Goal: Task Accomplishment & Management: Manage account settings

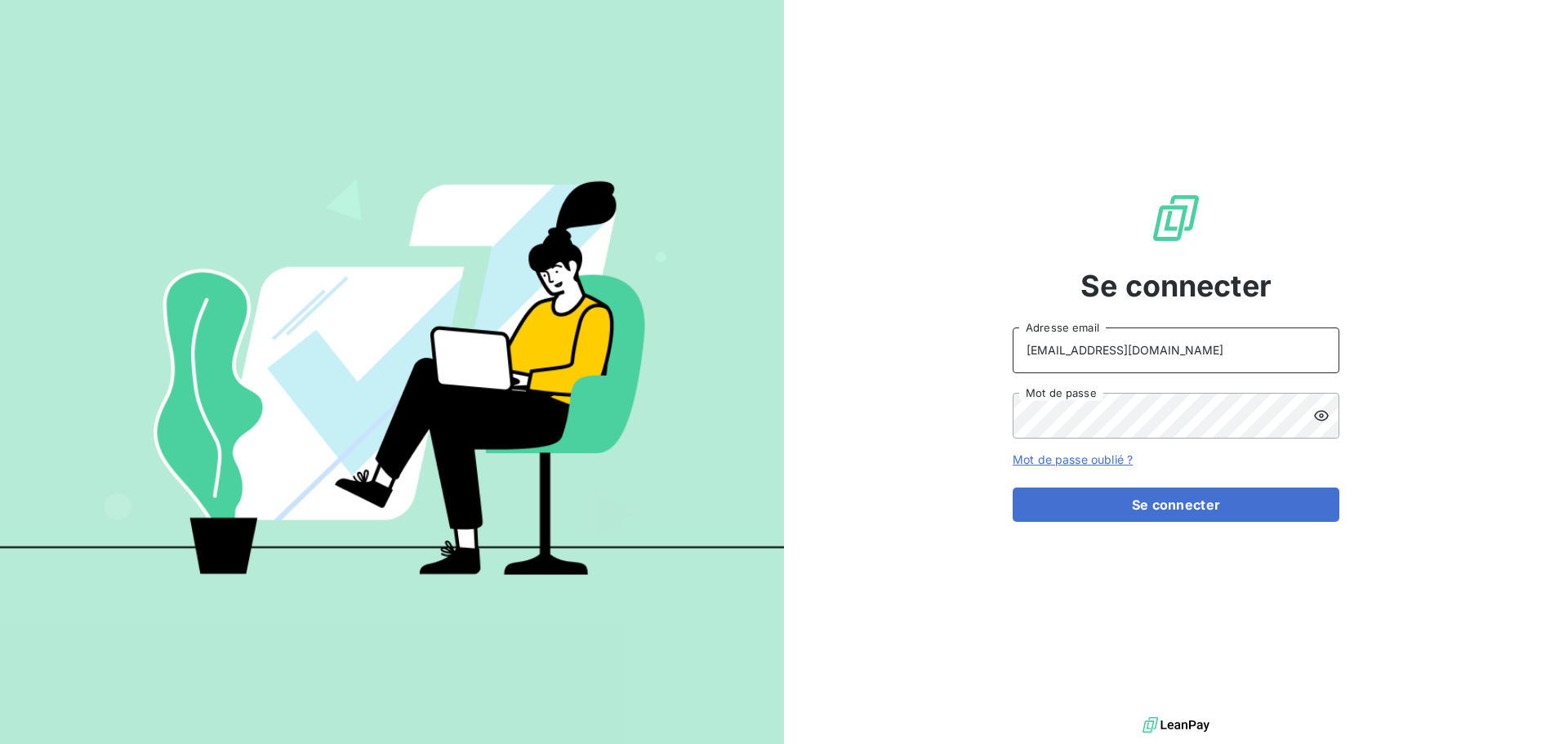
click at [1126, 353] on input "[EMAIL_ADDRESS][DOMAIN_NAME]" at bounding box center [1176, 350] width 327 height 46
type input "[EMAIL_ADDRESS][DOMAIN_NAME]"
click at [1155, 511] on button "Se connecter" at bounding box center [1176, 505] width 327 height 35
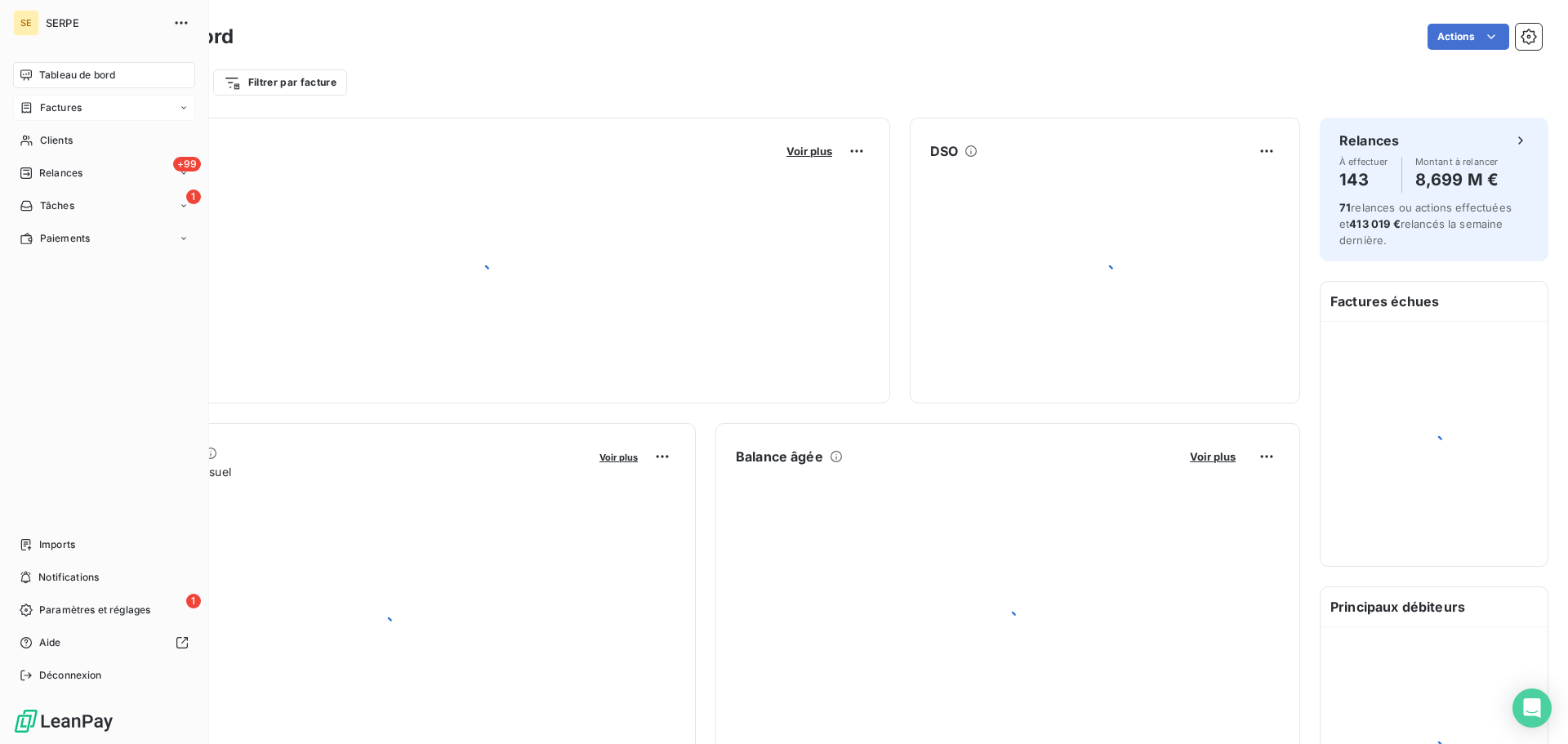
click at [45, 110] on span "Factures" at bounding box center [60, 107] width 41 height 15
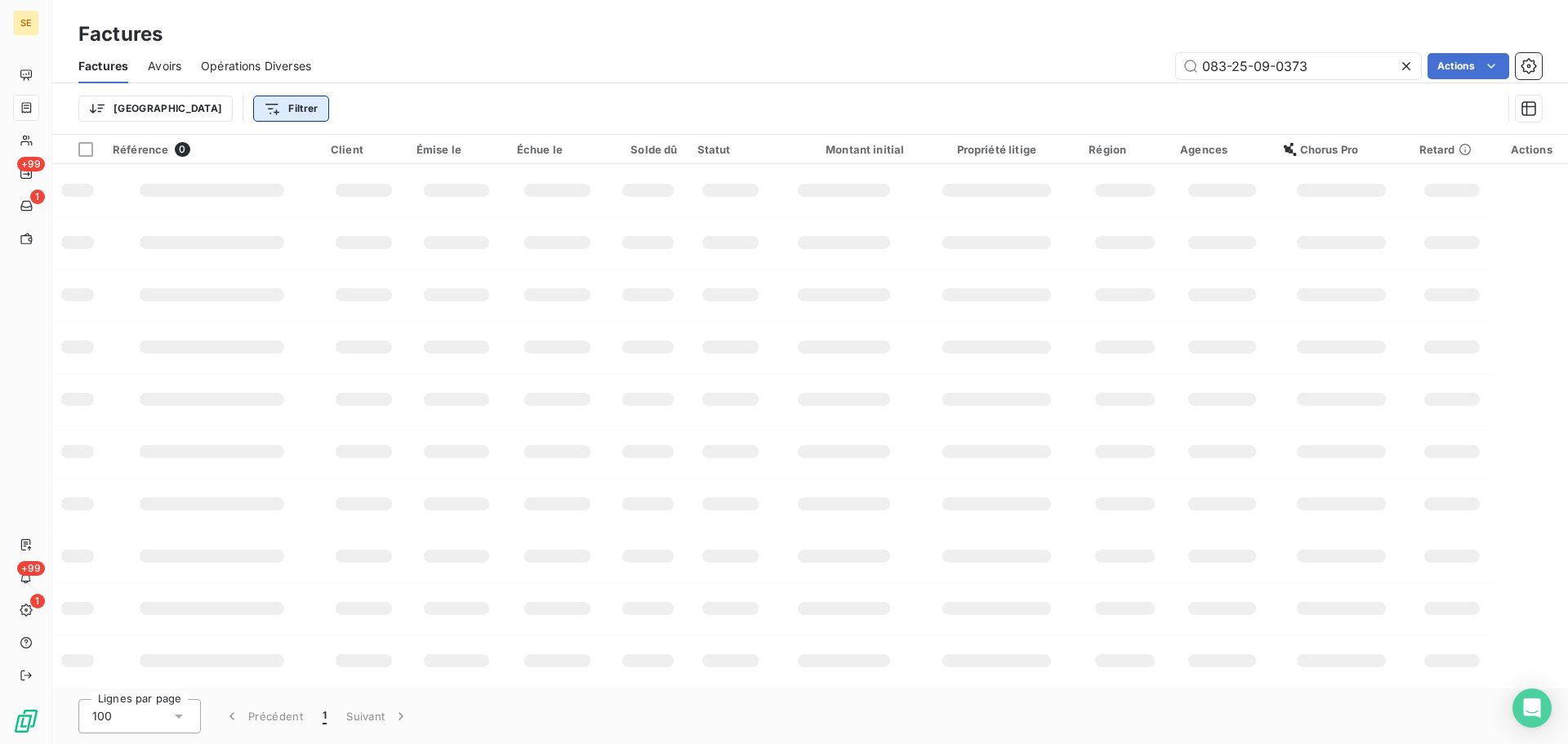
click at [219, 107] on html "SE +99 1 +99 1 Factures Factures Avoirs Opérations Diverses 083-25-09-0373 Acti…" at bounding box center [784, 372] width 1568 height 744
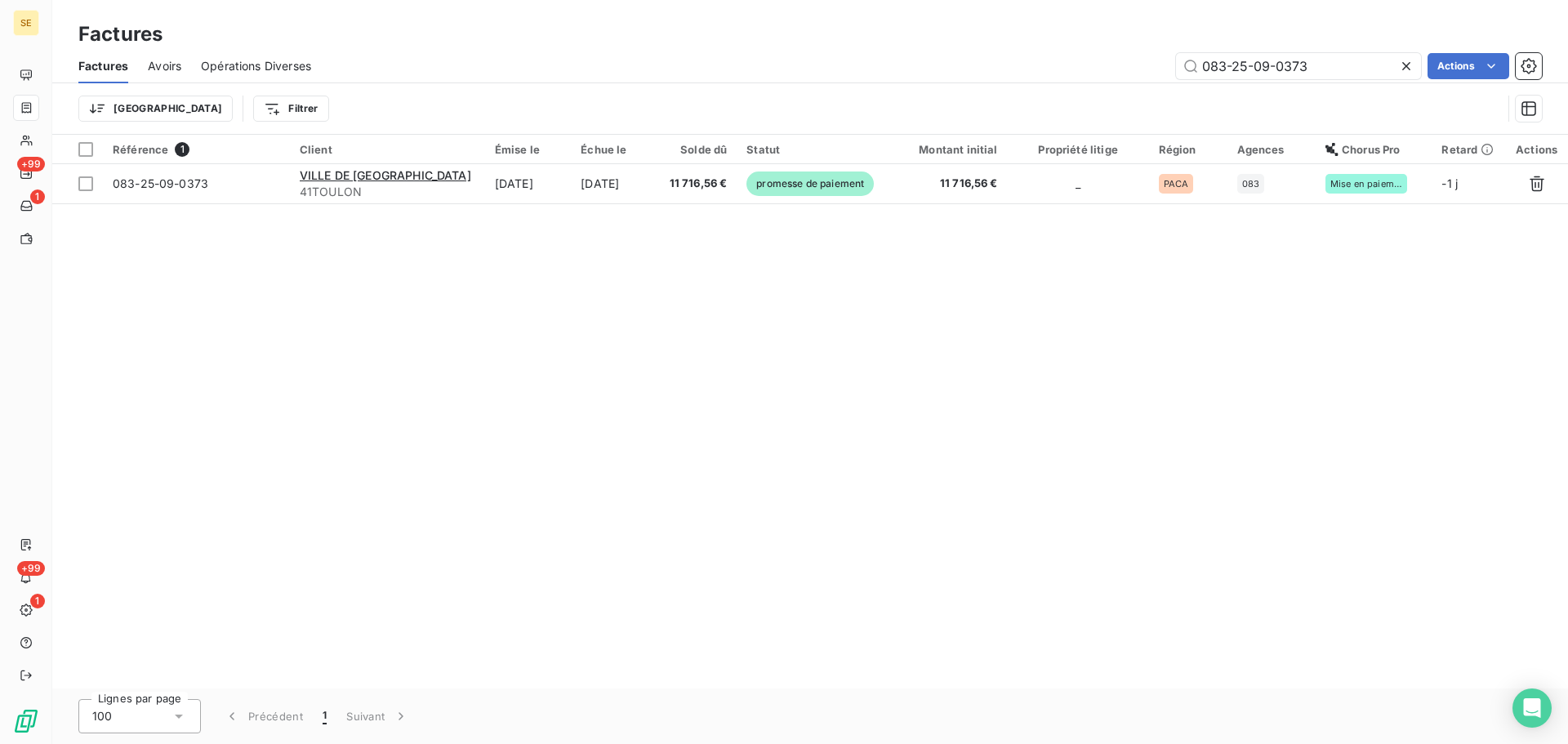
drag, startPoint x: 707, startPoint y: 439, endPoint x: 554, endPoint y: 312, distance: 198.8
click at [706, 439] on html "SE +99 1 +99 1 Factures Factures Avoirs Opérations Diverses 083-25-09-0373 Acti…" at bounding box center [784, 372] width 1568 height 744
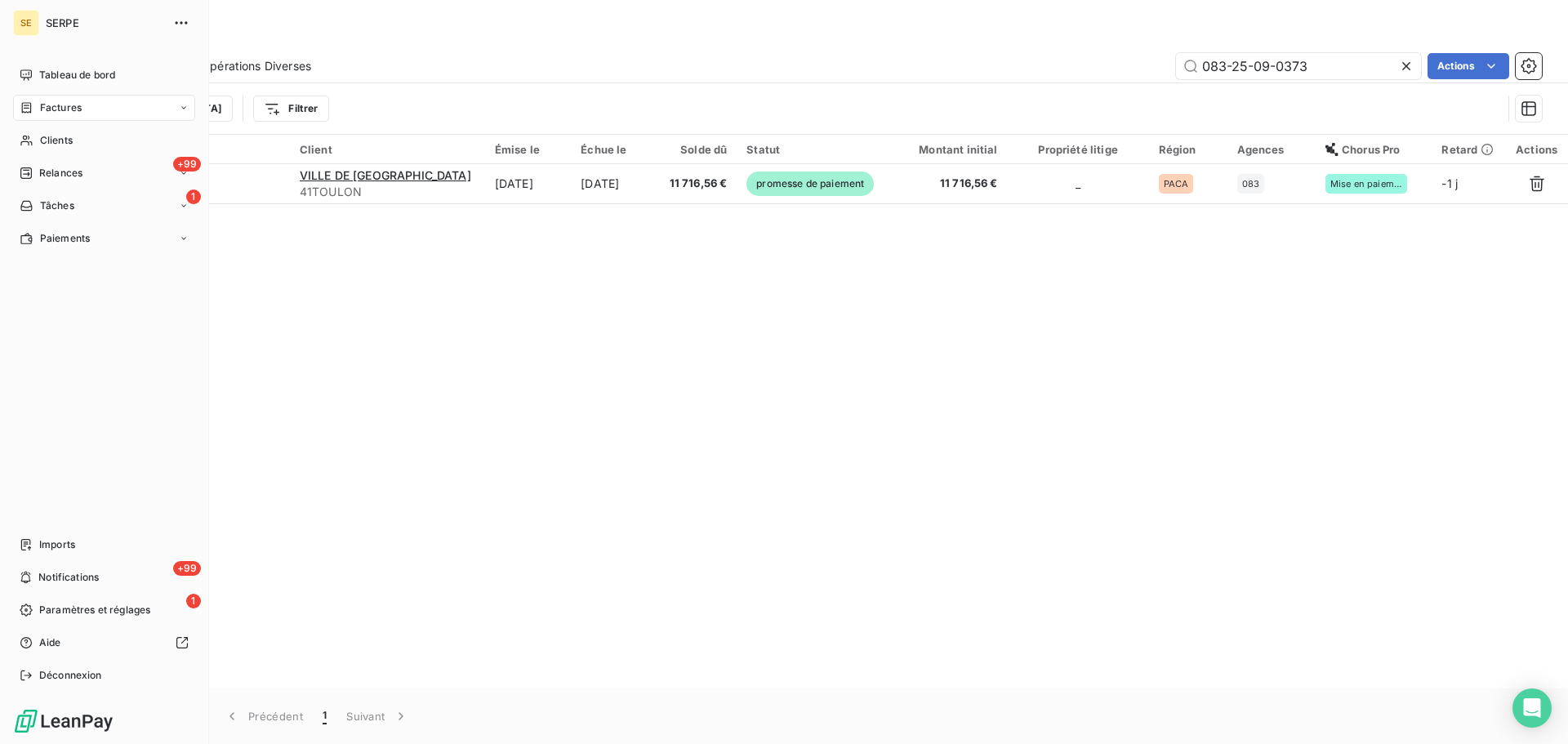
click at [78, 120] on div "Factures" at bounding box center [104, 108] width 182 height 26
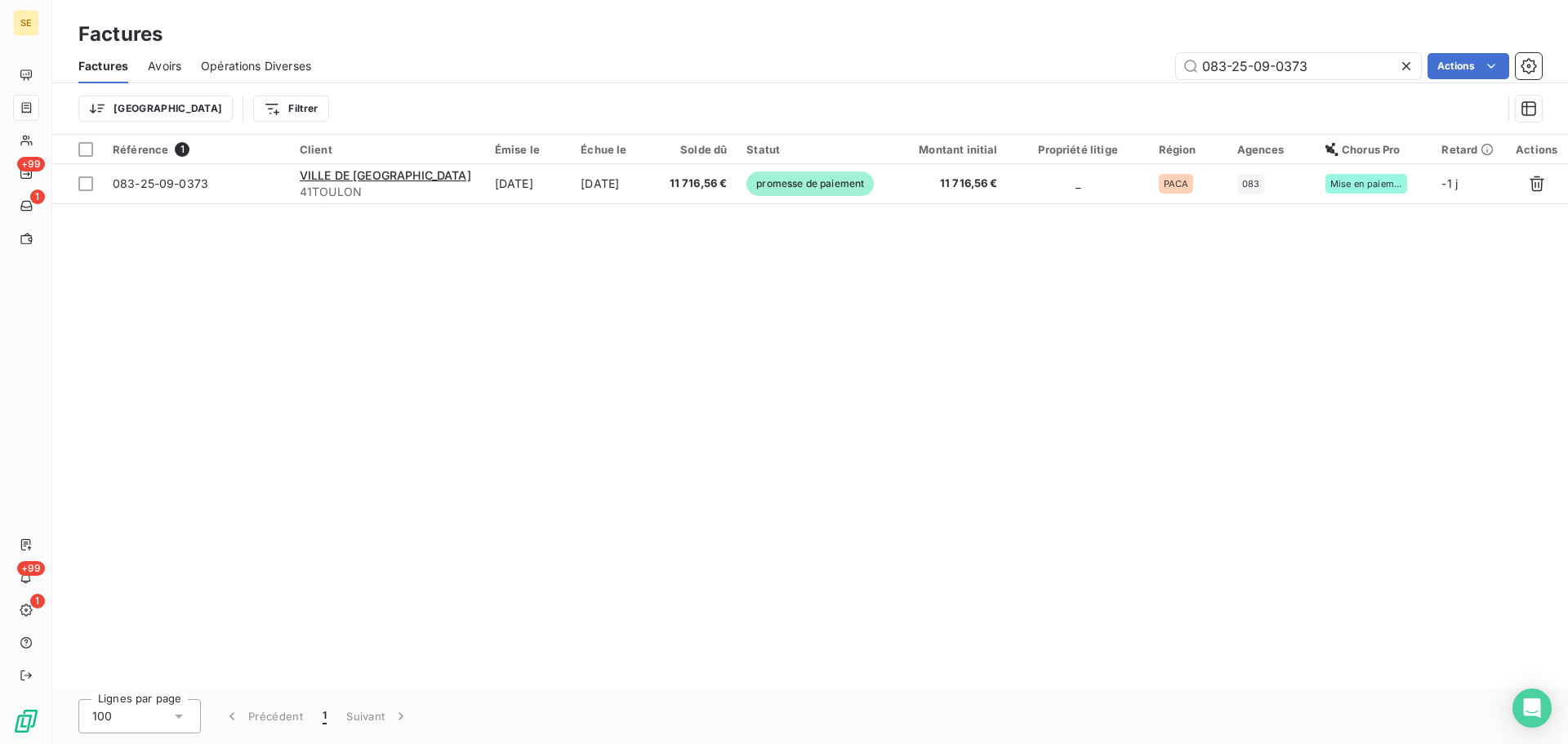
click at [346, 108] on div "Trier Filtrer" at bounding box center [790, 109] width 1424 height 31
click at [206, 101] on html "SE +99 1 +99 1 Factures Factures Avoirs Opérations Diverses 083-25-09-0373 Acti…" at bounding box center [784, 372] width 1568 height 744
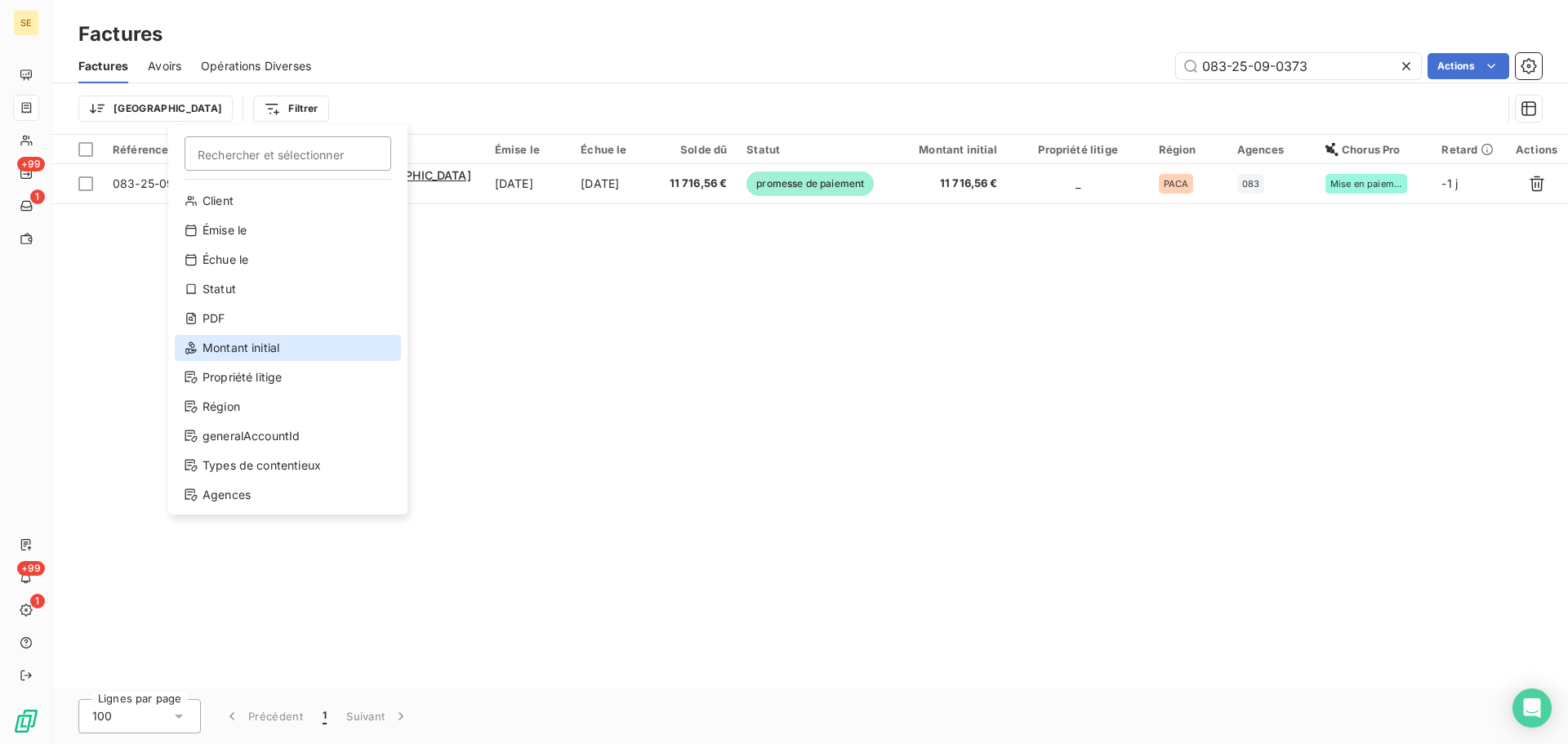
click at [260, 337] on div "Montant initial" at bounding box center [288, 348] width 226 height 26
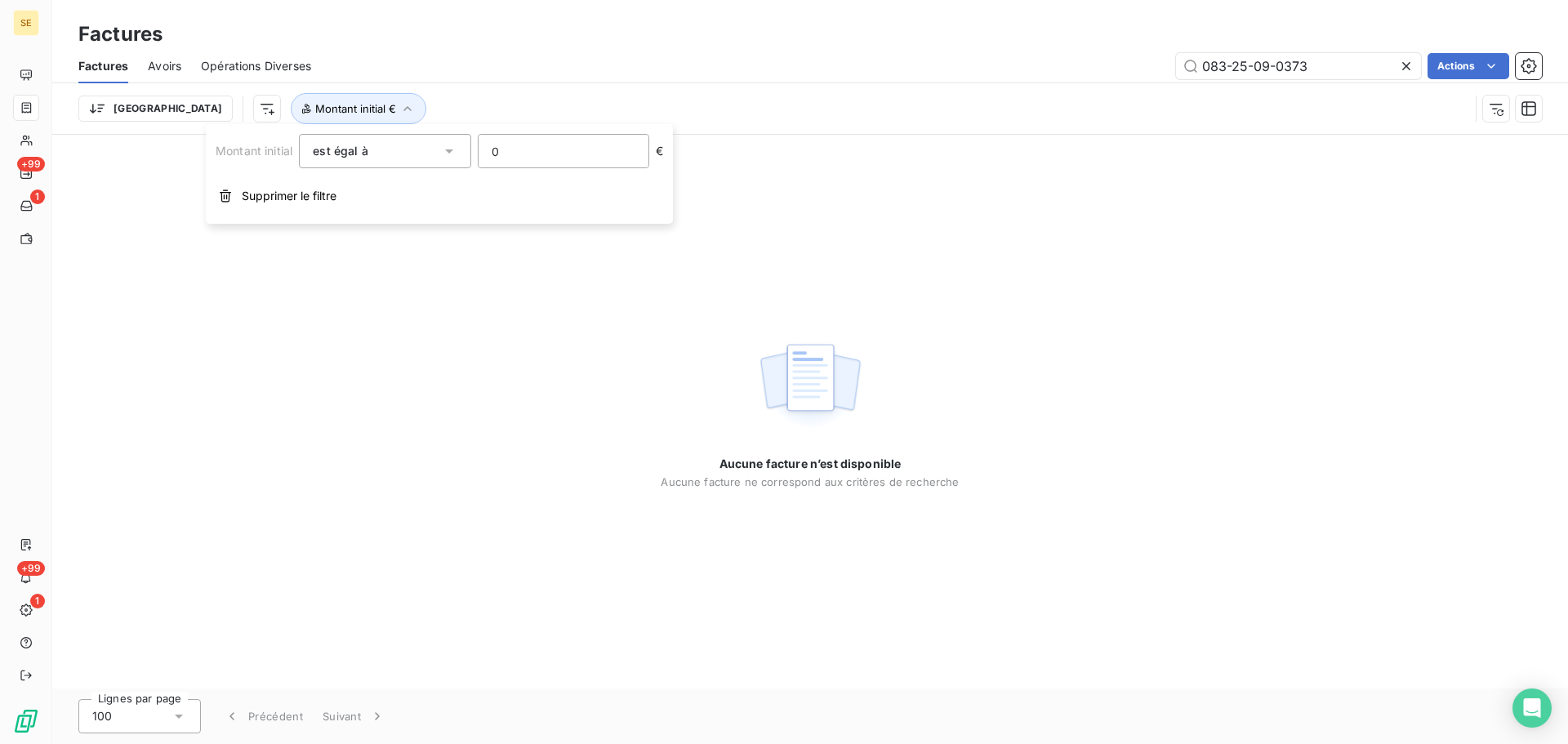
click at [406, 157] on div "est égal à" at bounding box center [376, 151] width 128 height 23
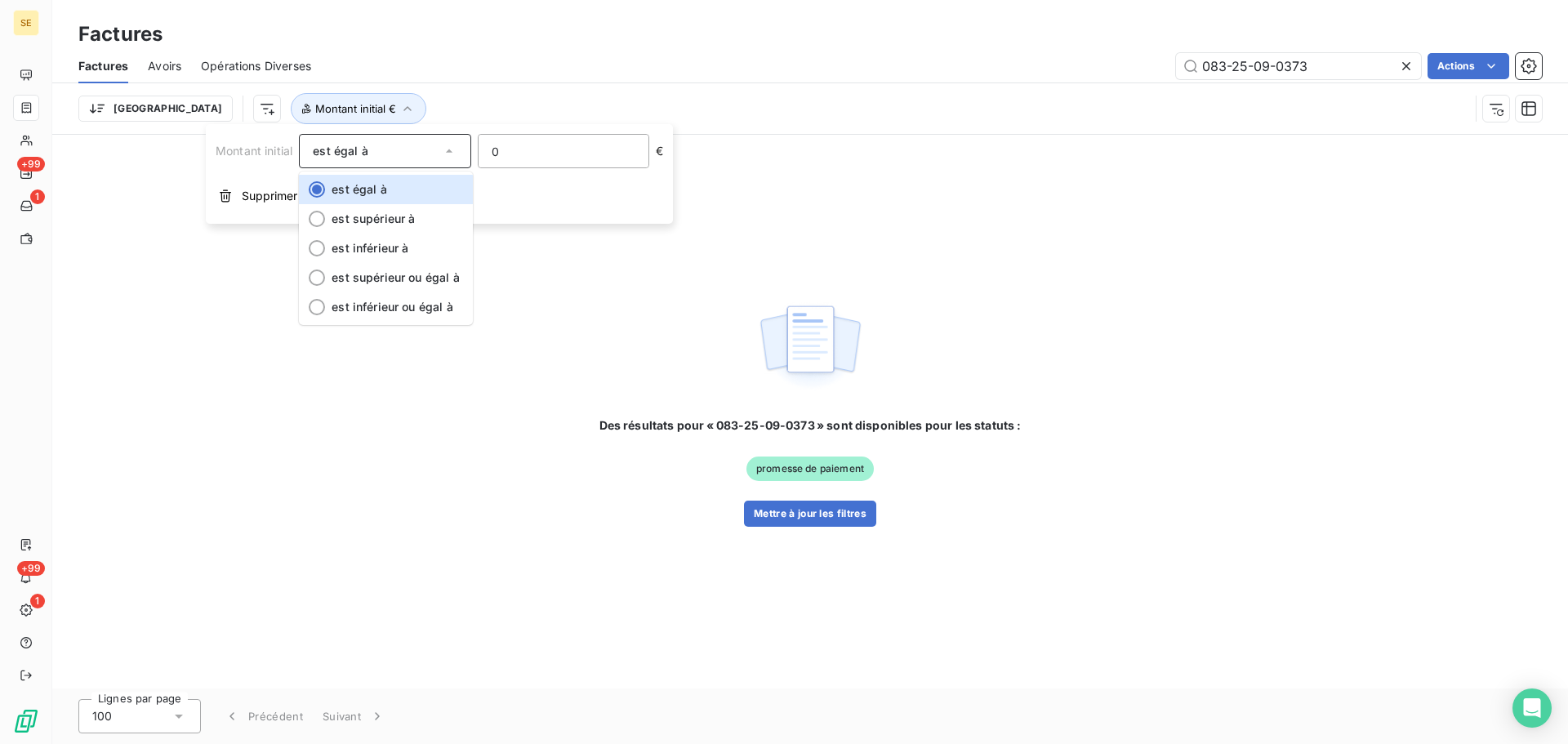
click at [418, 82] on div "Factures Avoirs Opérations Diverses 083-25-09-0373 Actions" at bounding box center [810, 66] width 1516 height 35
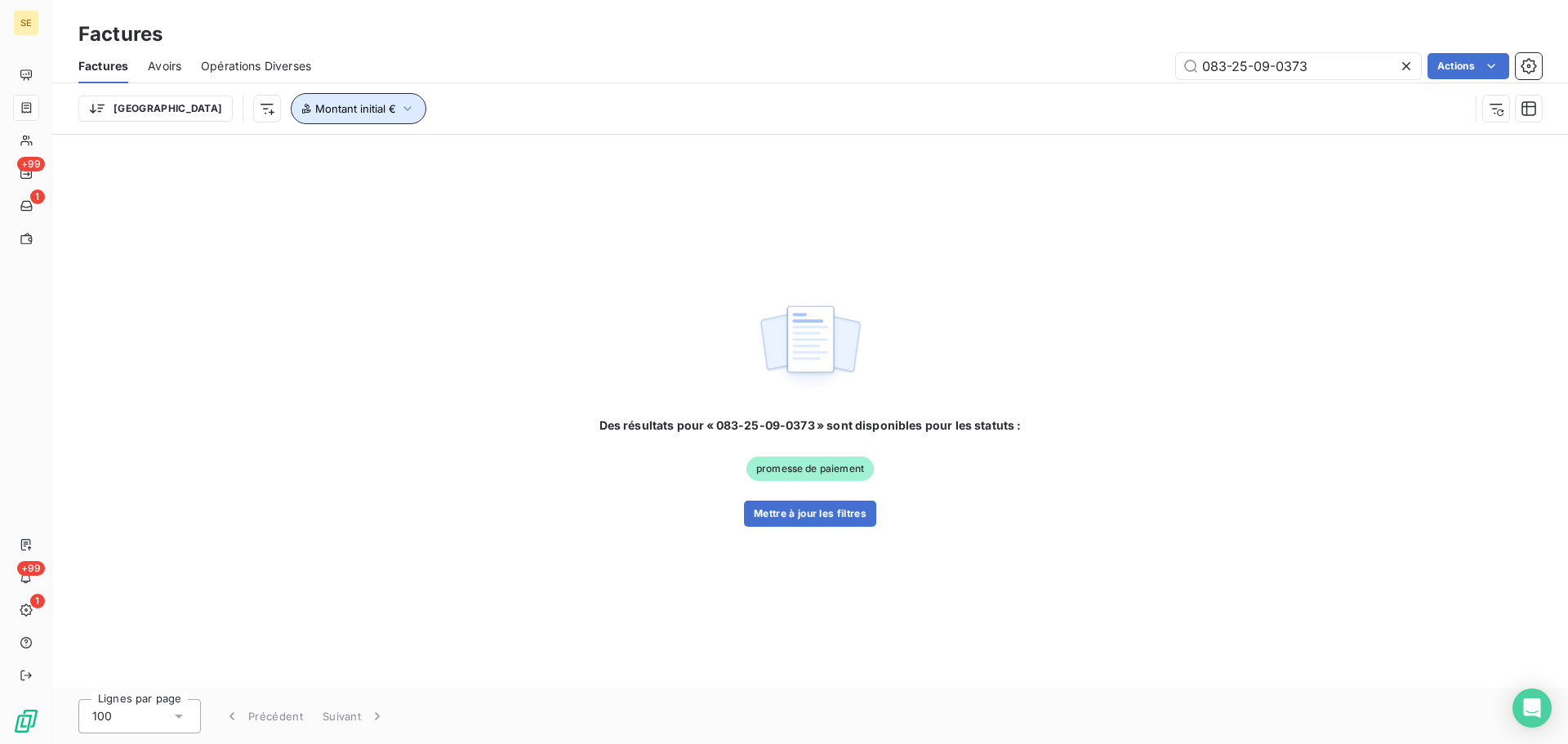
click at [291, 115] on button "Montant initial €" at bounding box center [358, 109] width 135 height 31
click at [176, 104] on html "SE +99 1 +99 1 Factures Factures Avoirs Opérations Diverses 083-25-09-0373 Acti…" at bounding box center [784, 372] width 1568 height 744
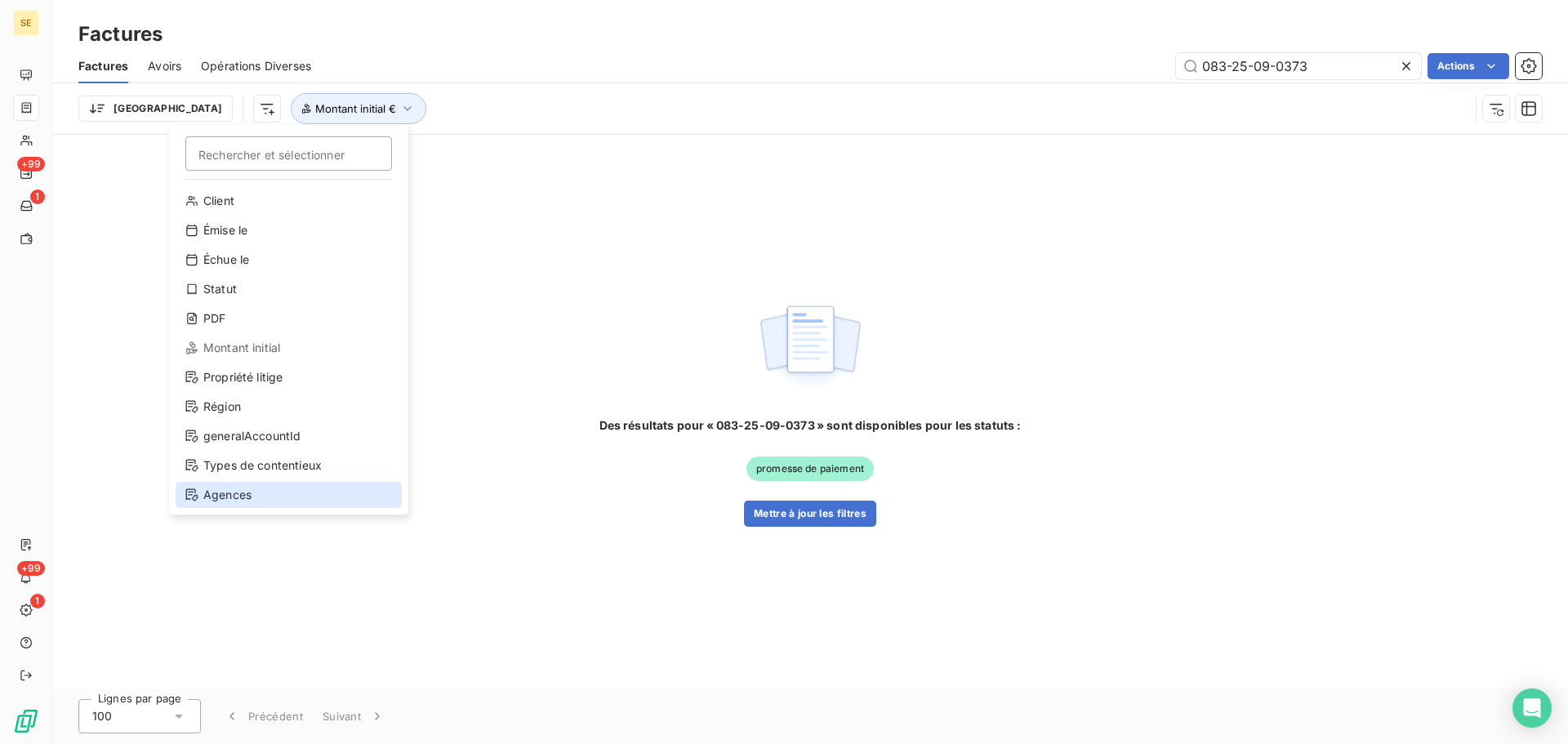
click at [249, 495] on div "Agences" at bounding box center [288, 495] width 226 height 26
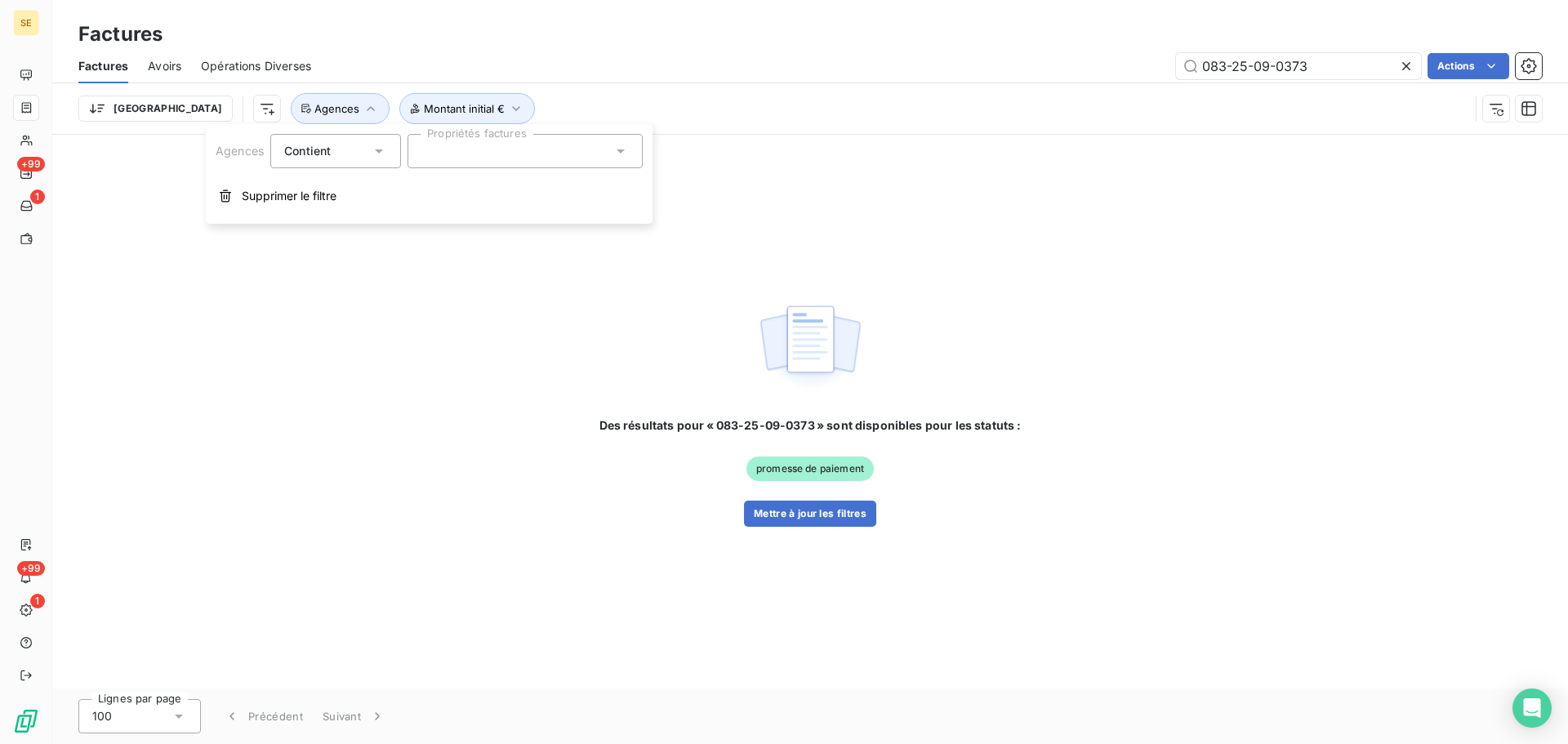
click at [481, 143] on div at bounding box center [525, 151] width 236 height 35
type input "084"
click at [427, 197] on div at bounding box center [427, 191] width 15 height 15
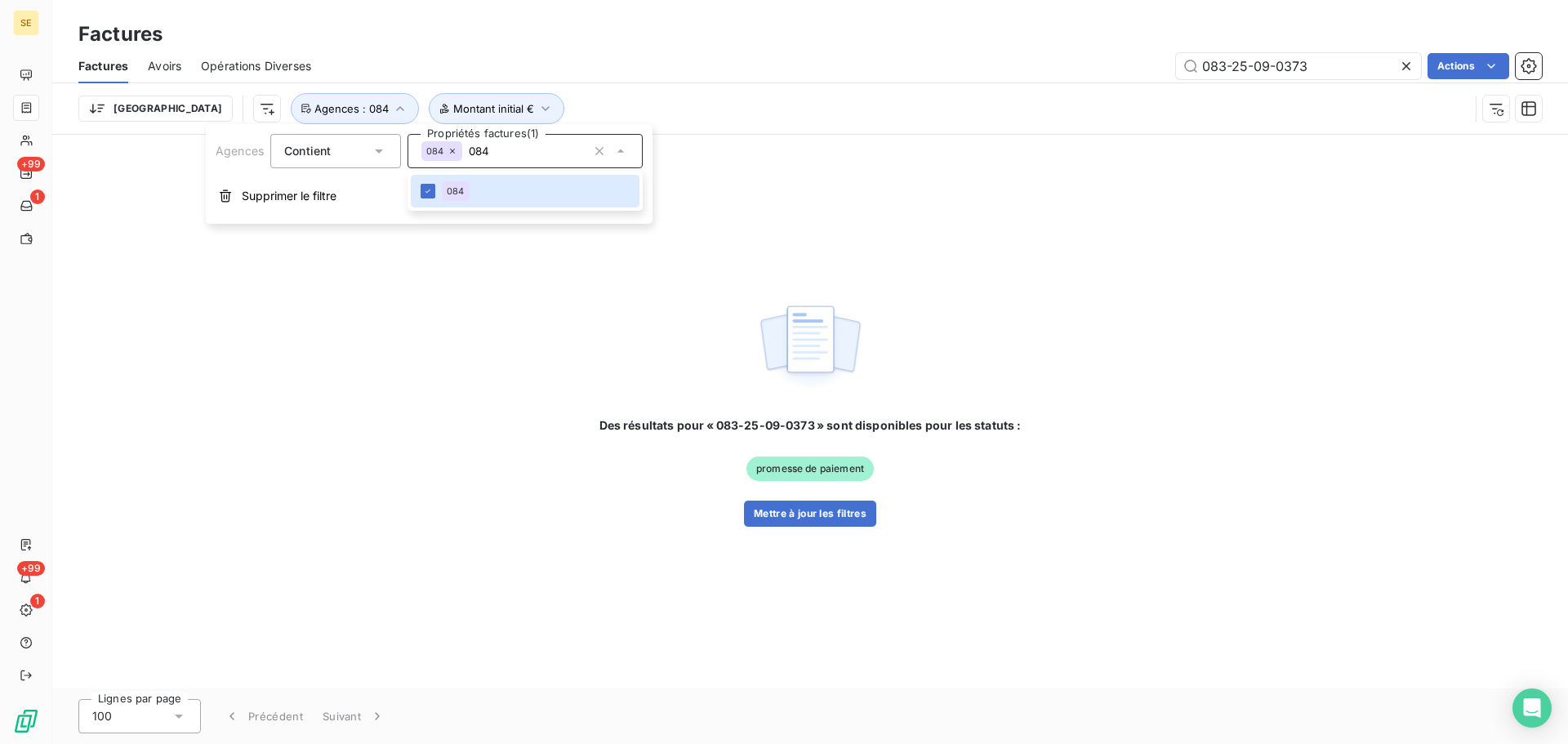
click at [633, 100] on div "Trier Montant initial € Agences : 084" at bounding box center [774, 109] width 1391 height 31
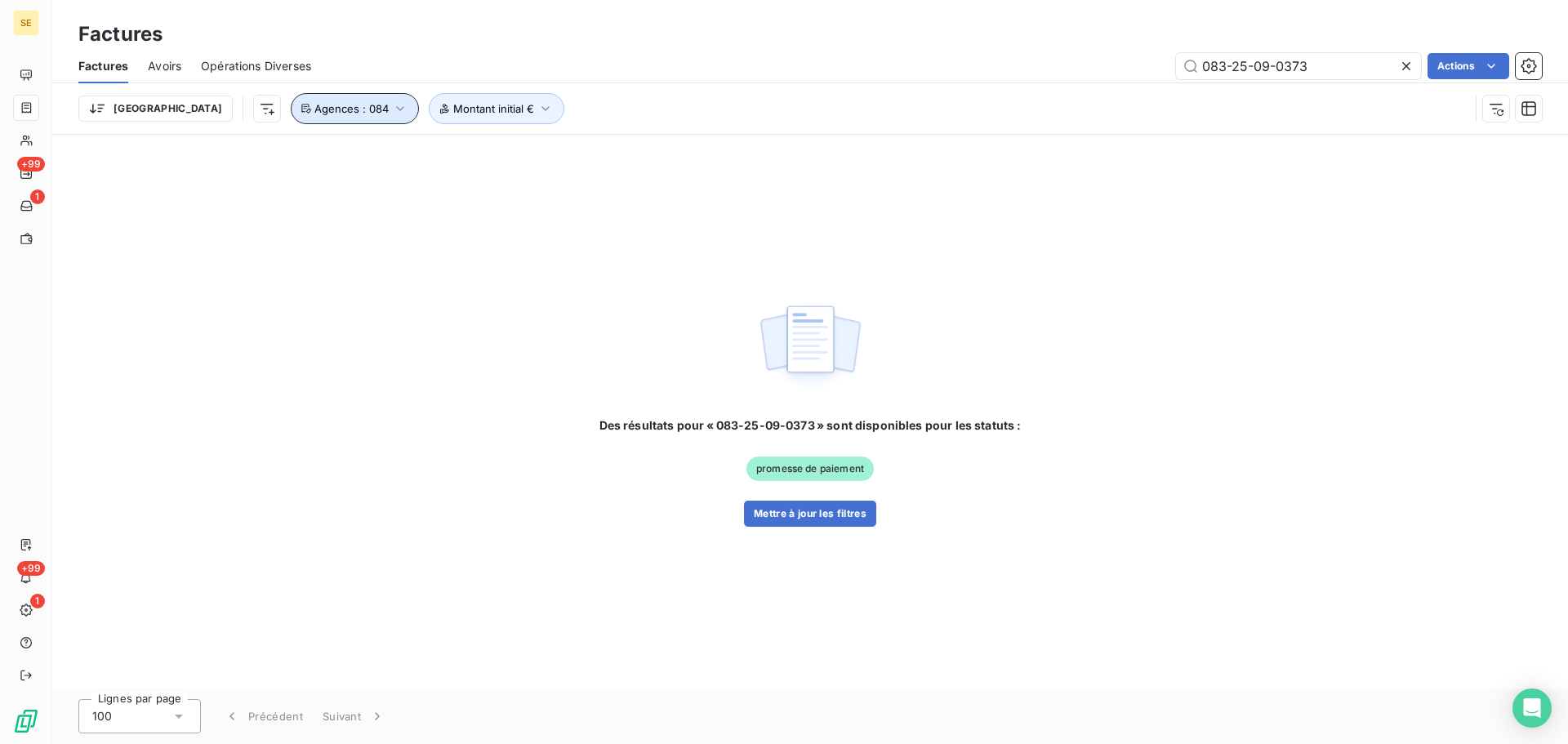
click at [291, 115] on button "Agences : 084" at bounding box center [355, 109] width 129 height 31
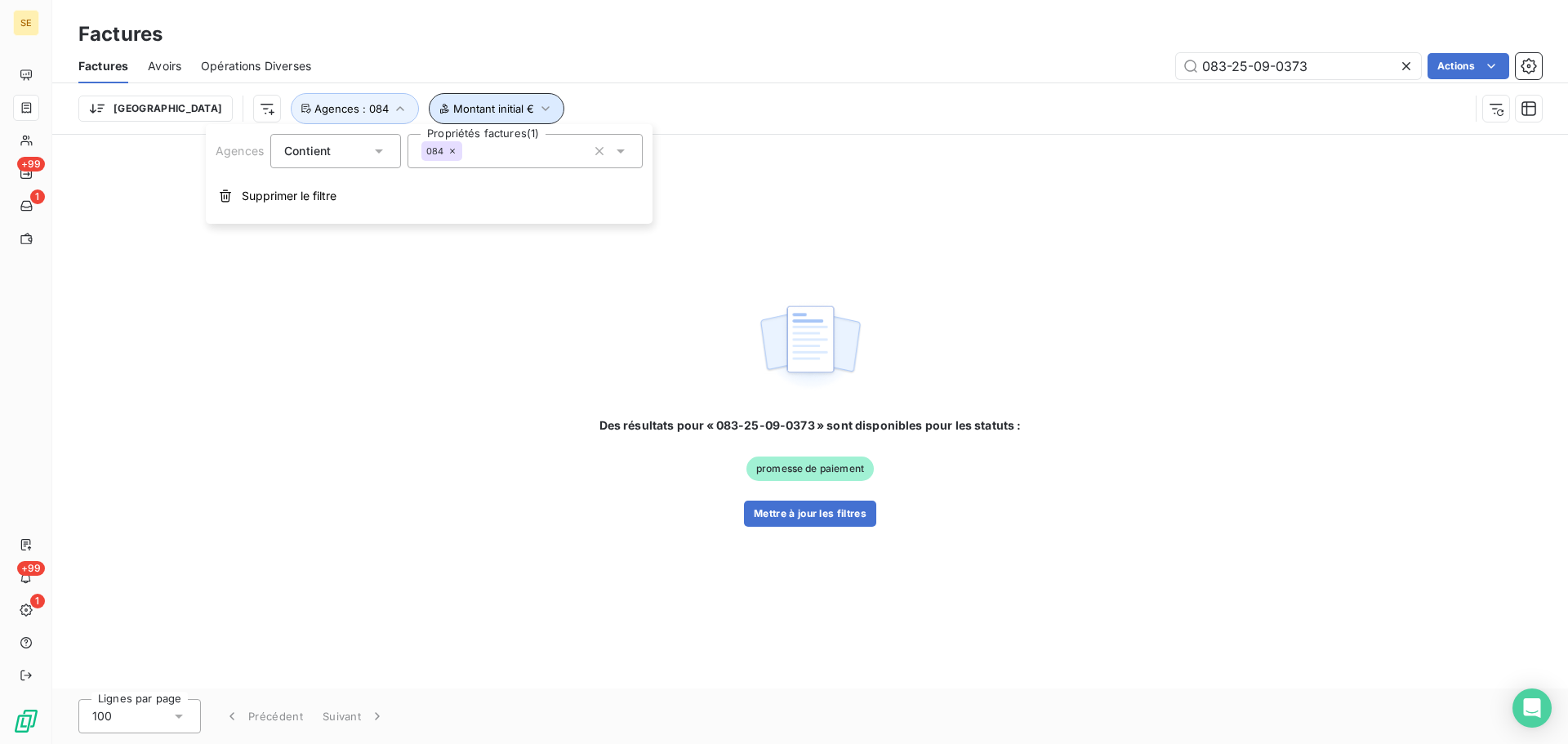
click at [453, 112] on span "Montant initial €" at bounding box center [494, 108] width 81 height 13
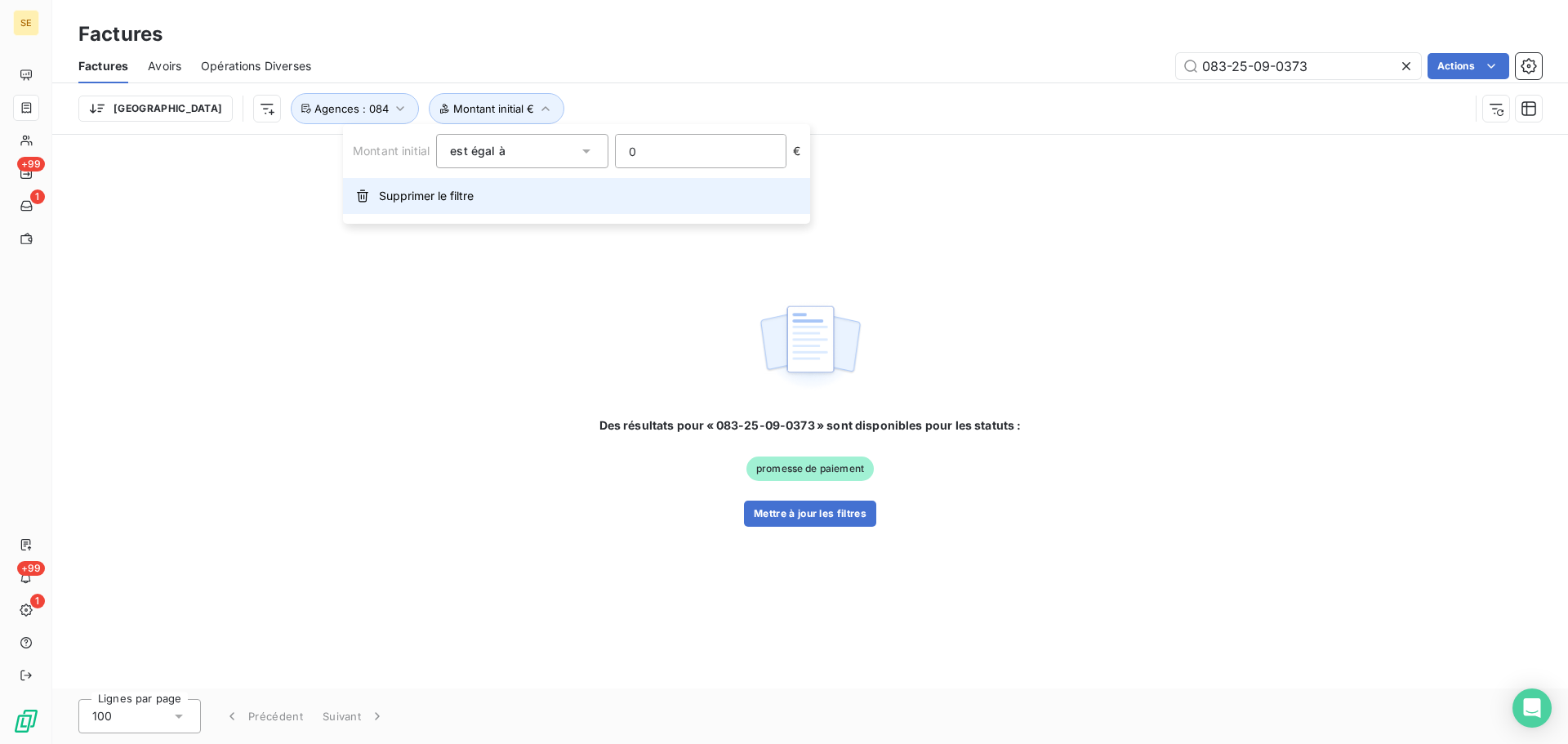
click at [431, 205] on button "Supprimer le filtre" at bounding box center [576, 196] width 467 height 36
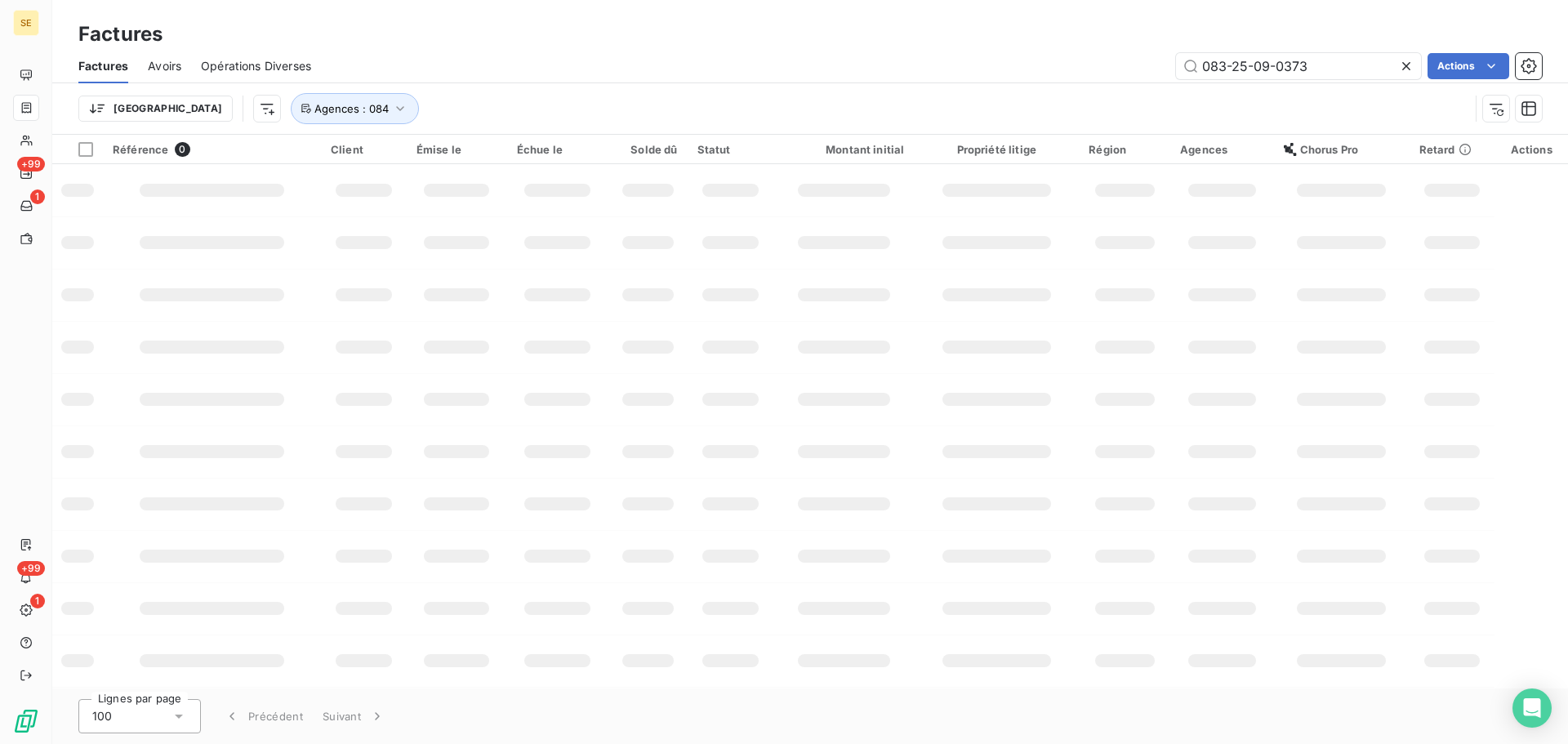
click at [452, 82] on div "Factures Avoirs Opérations Diverses 083-25-09-0373 Actions" at bounding box center [810, 66] width 1516 height 35
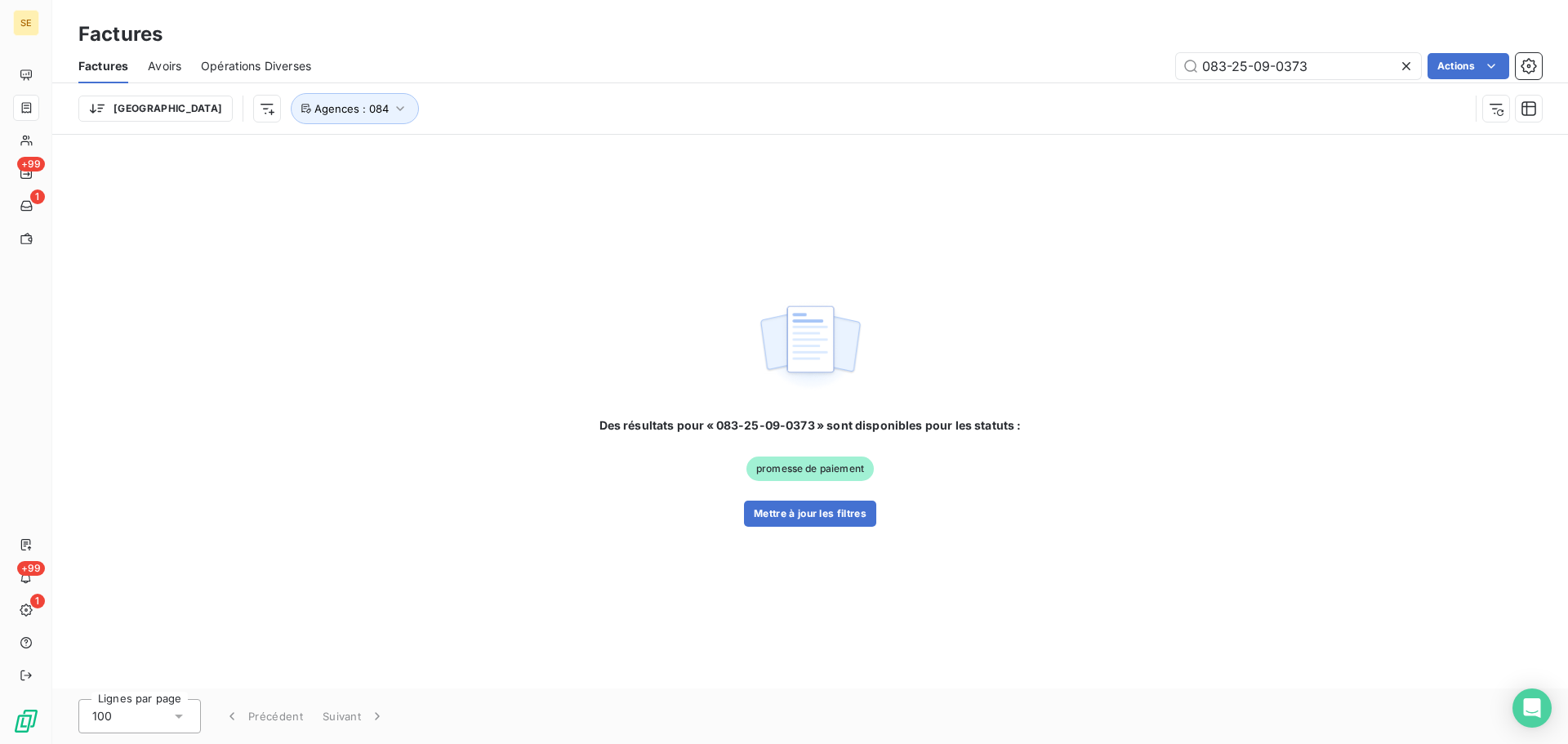
click at [1403, 66] on icon at bounding box center [1406, 66] width 16 height 16
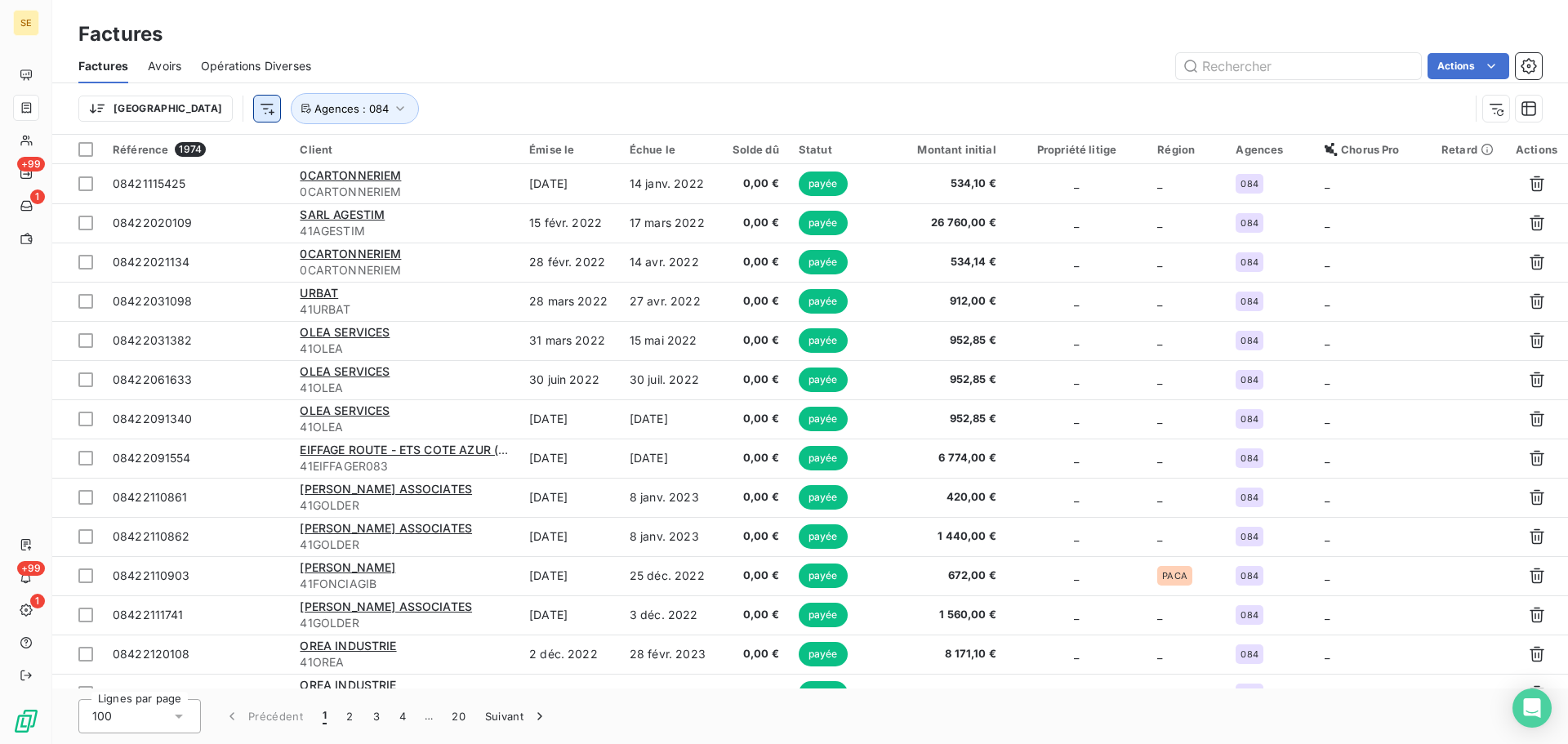
click at [180, 106] on html "SE +99 1 +99 1 Factures Factures Avoirs Opérations Diverses Actions Trier Agenc…" at bounding box center [784, 372] width 1568 height 744
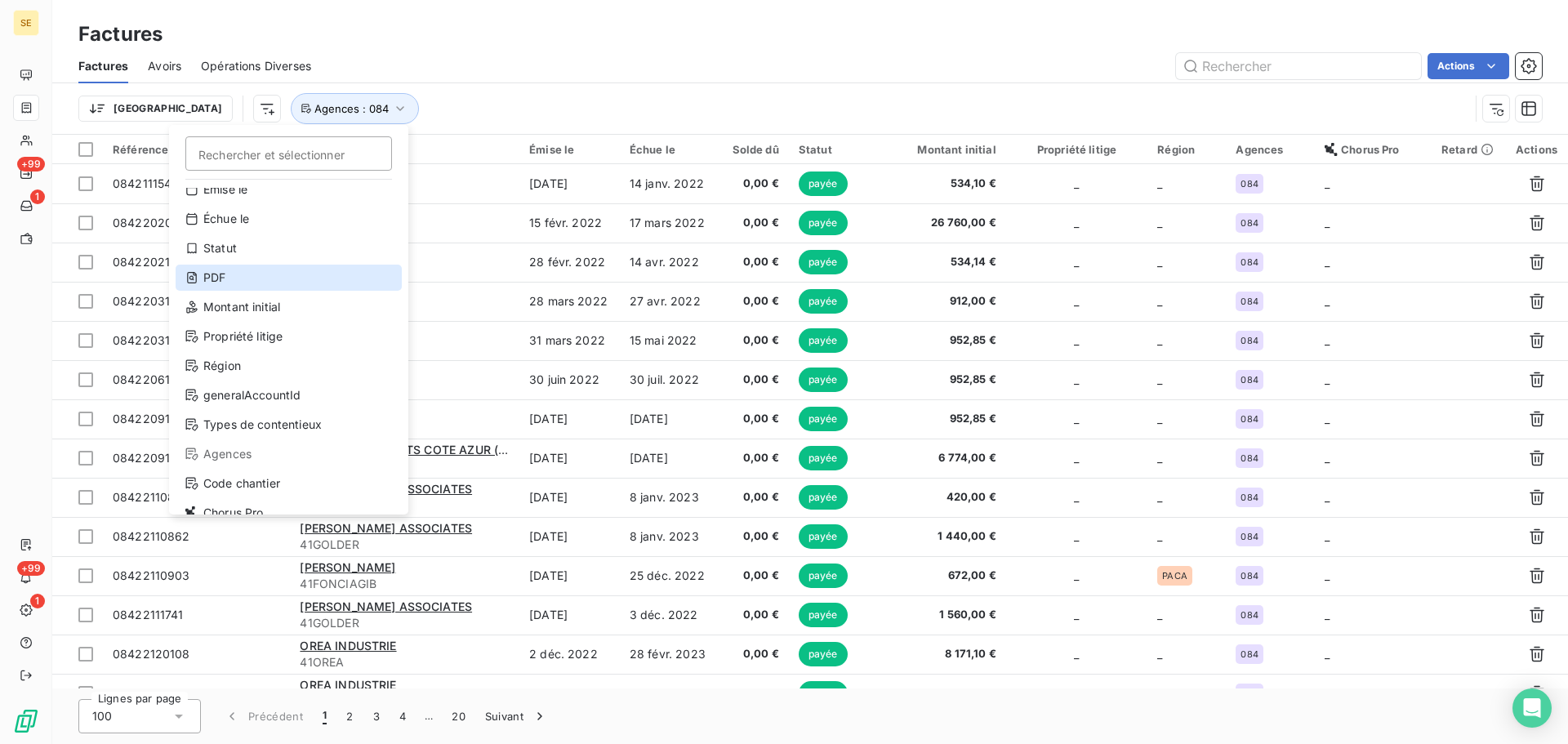
scroll to position [59, 0]
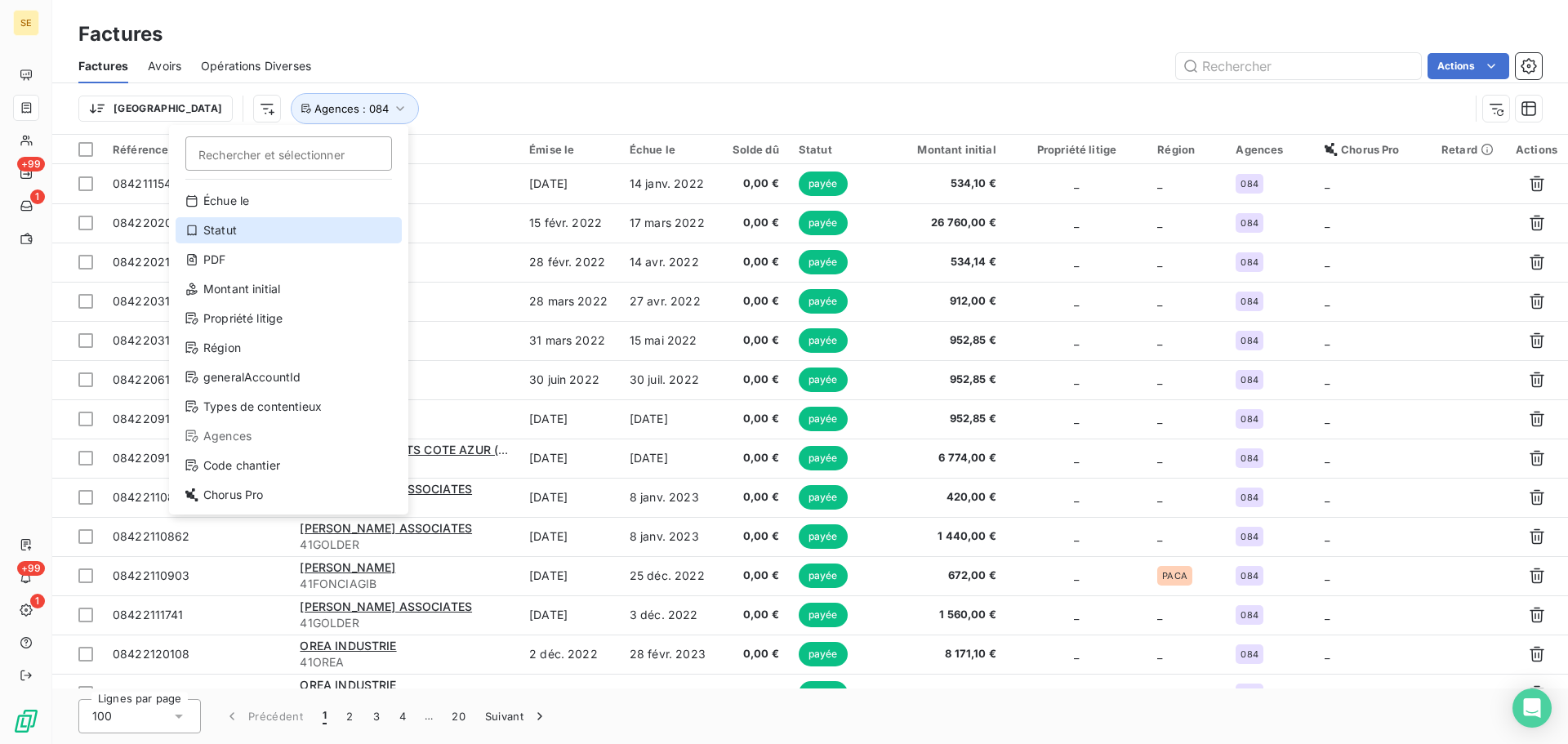
click at [287, 241] on div "Statut" at bounding box center [288, 230] width 226 height 26
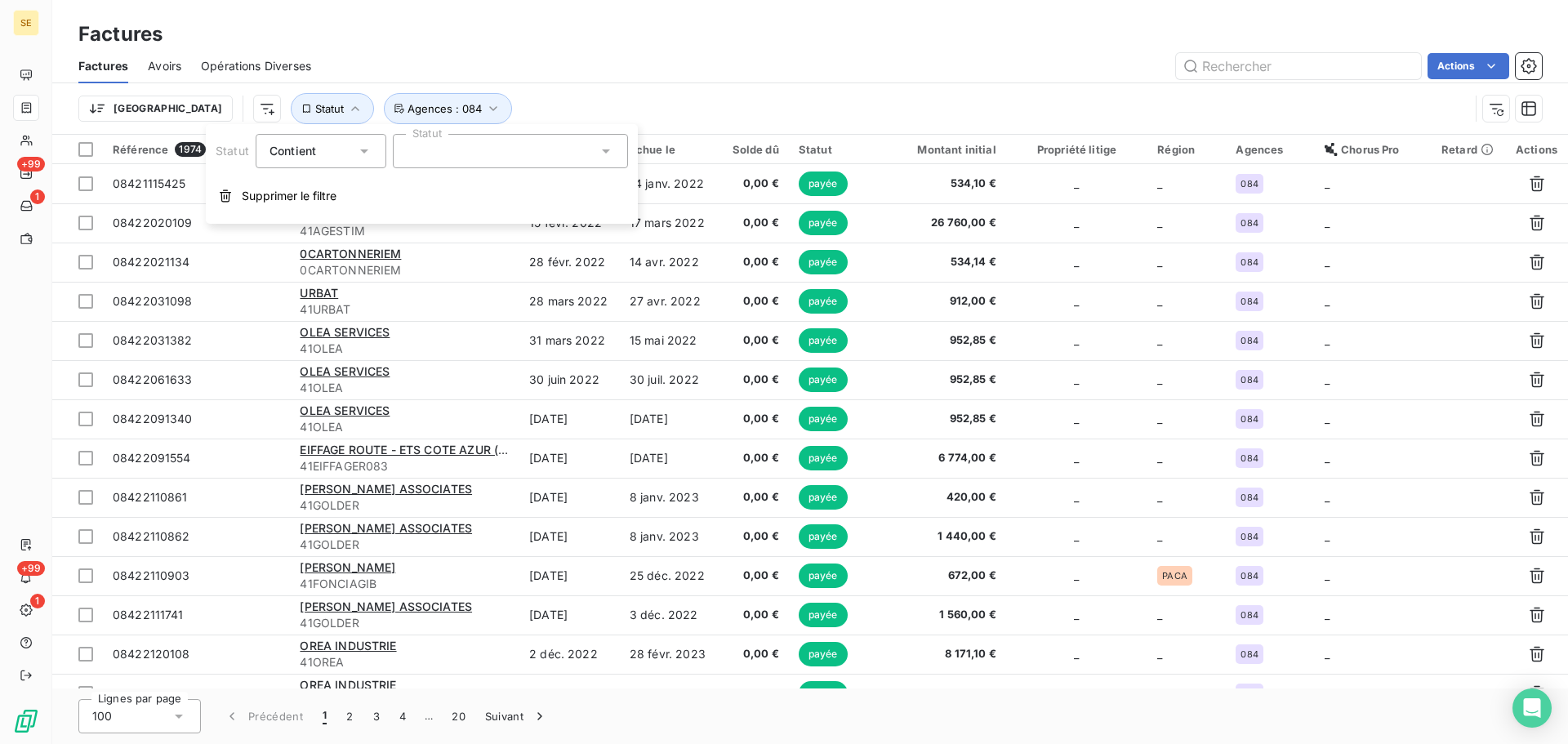
click at [534, 155] on div at bounding box center [510, 151] width 236 height 35
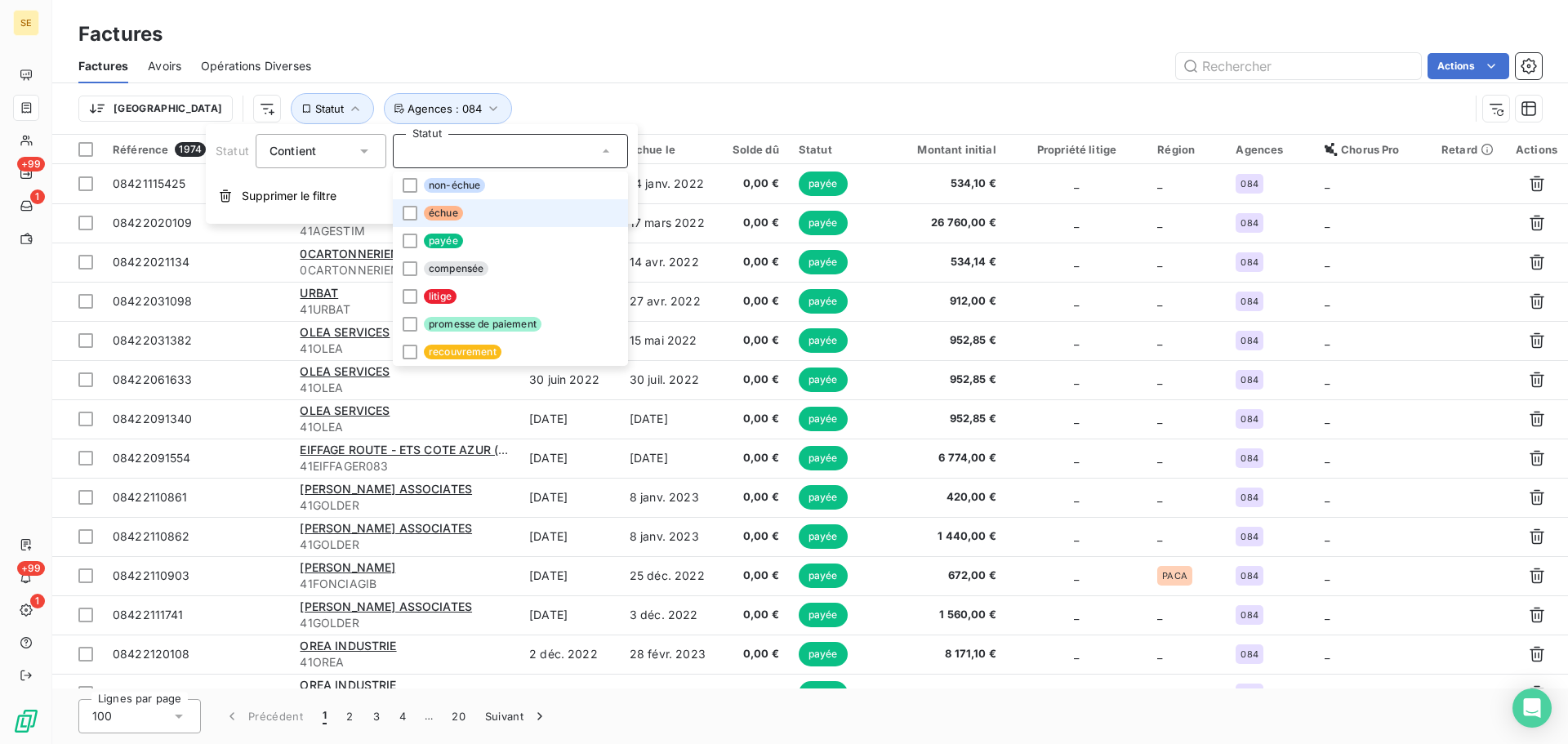
click at [522, 205] on li "échue" at bounding box center [510, 213] width 236 height 28
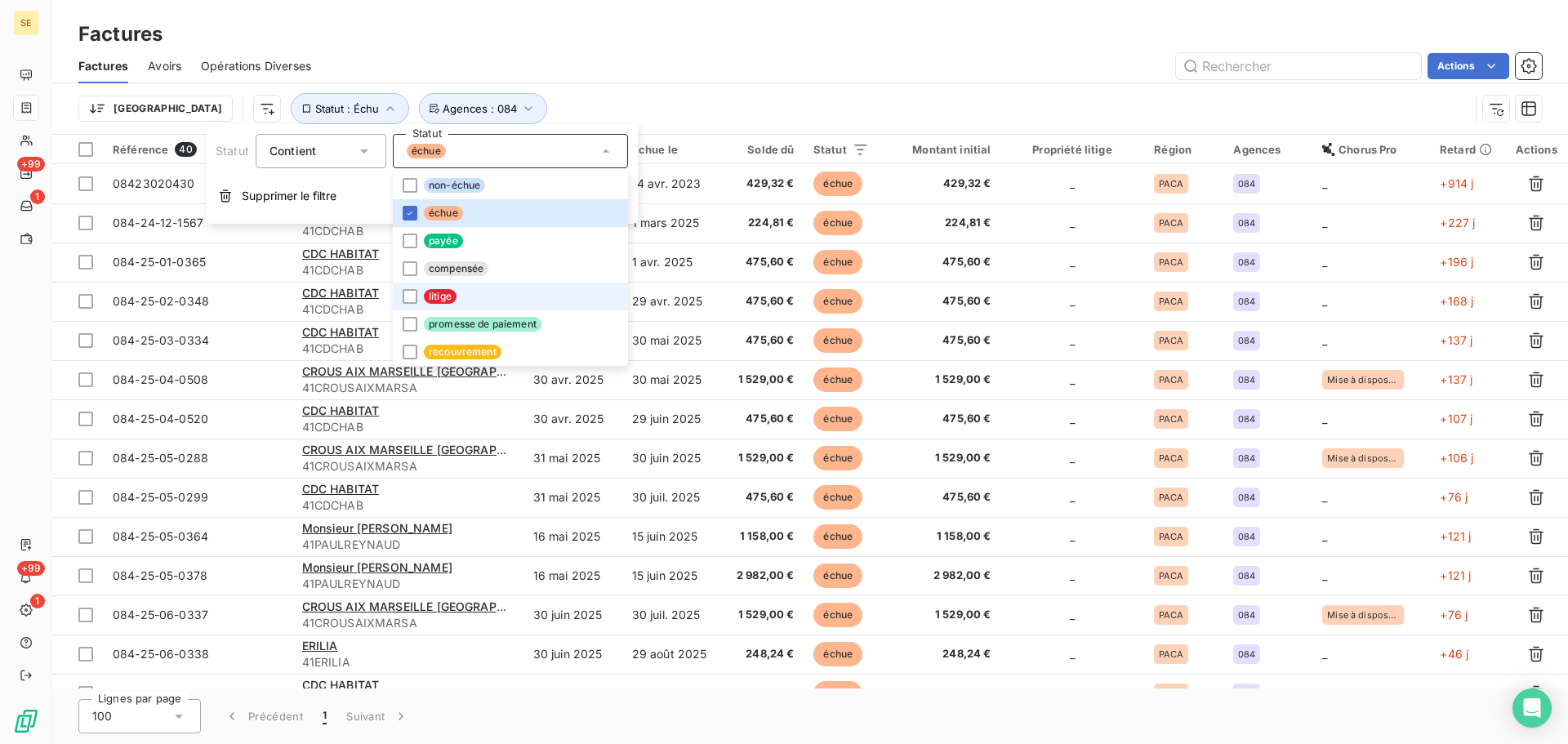
click at [519, 295] on li "litige" at bounding box center [510, 296] width 236 height 28
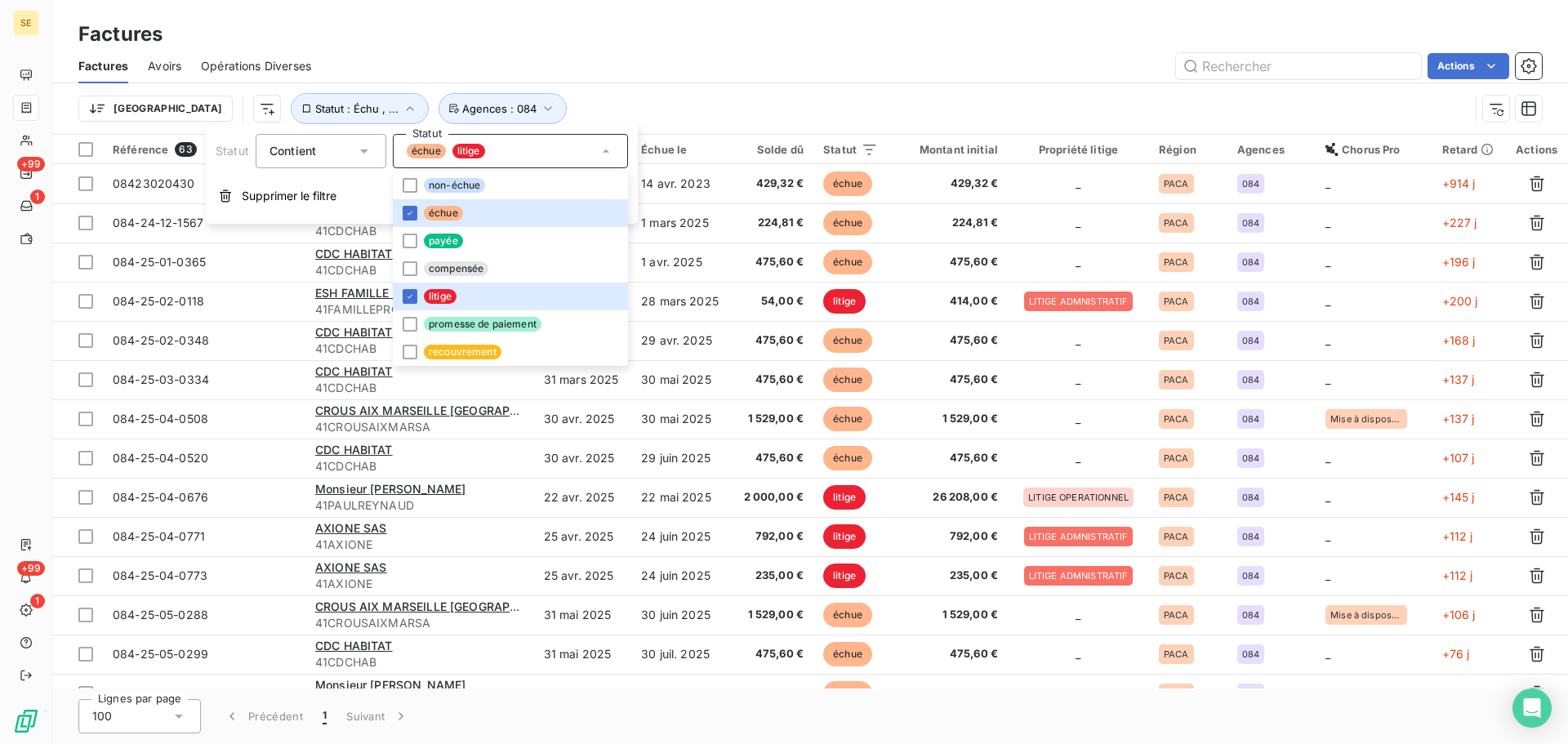
click at [622, 84] on div "Trier Statut : Échu , ... Agences : 084" at bounding box center [810, 109] width 1464 height 51
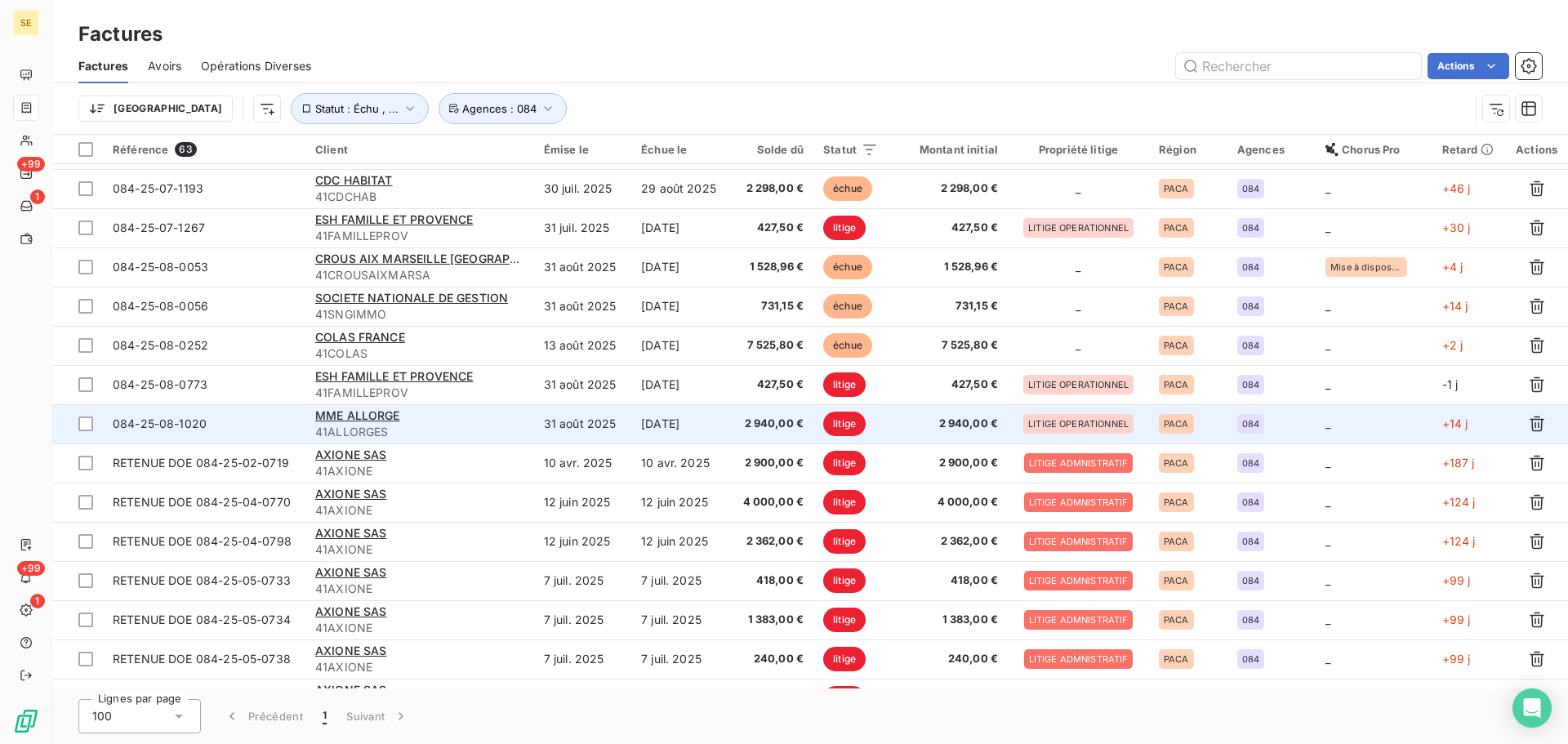
scroll to position [1946, 0]
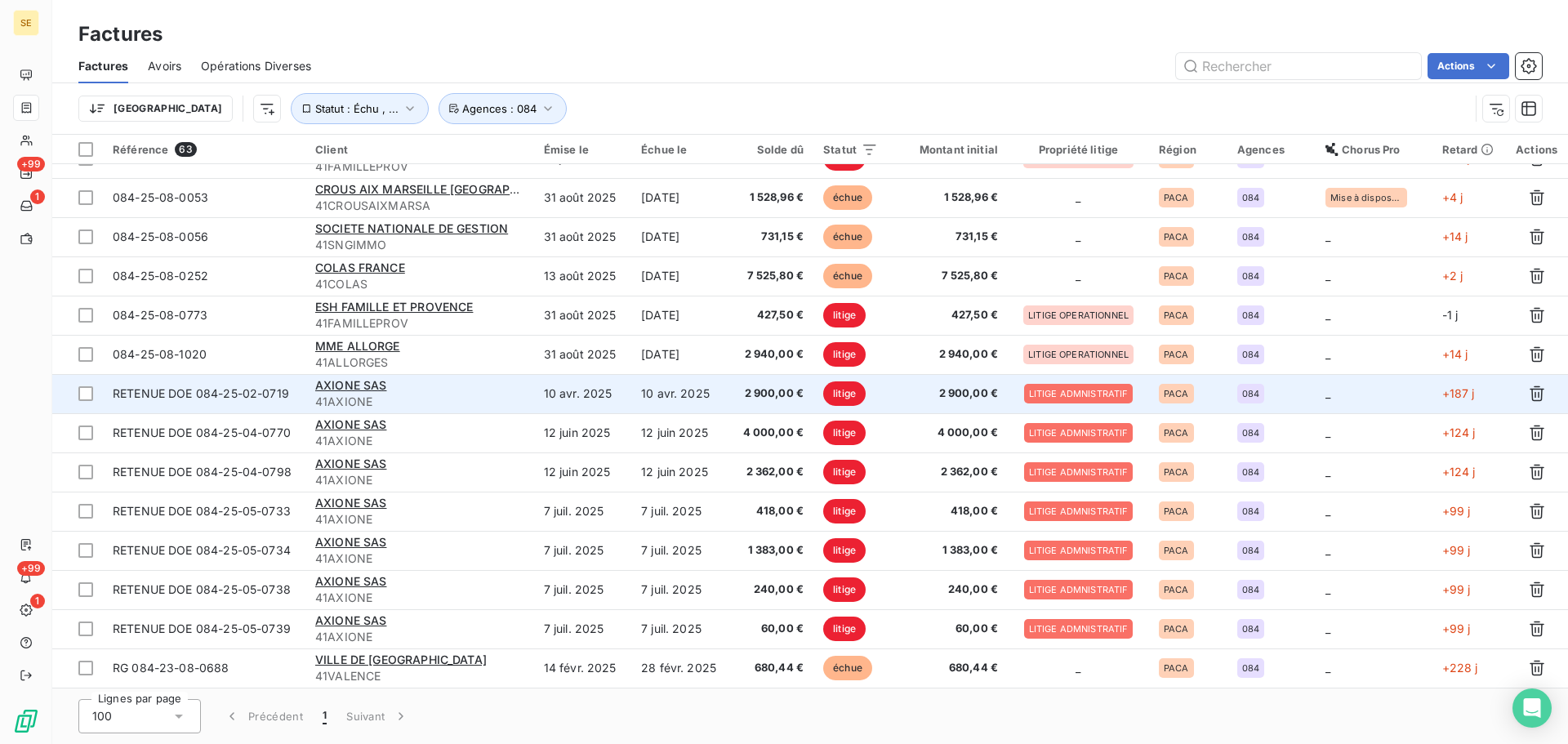
click at [575, 393] on td "10 avr. 2025" at bounding box center [582, 393] width 98 height 39
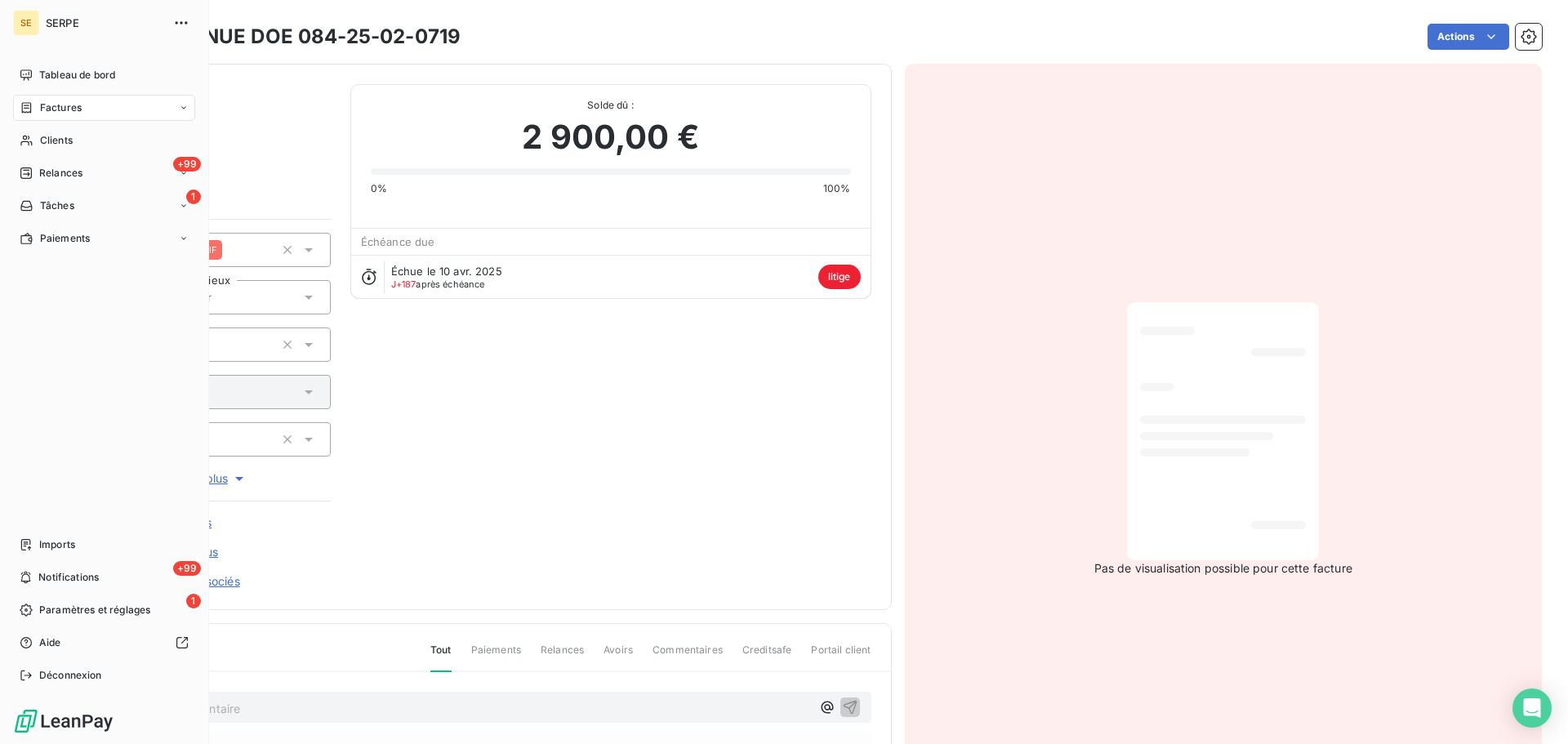
click at [33, 106] on icon at bounding box center [27, 107] width 14 height 13
click at [23, 105] on icon at bounding box center [27, 107] width 14 height 13
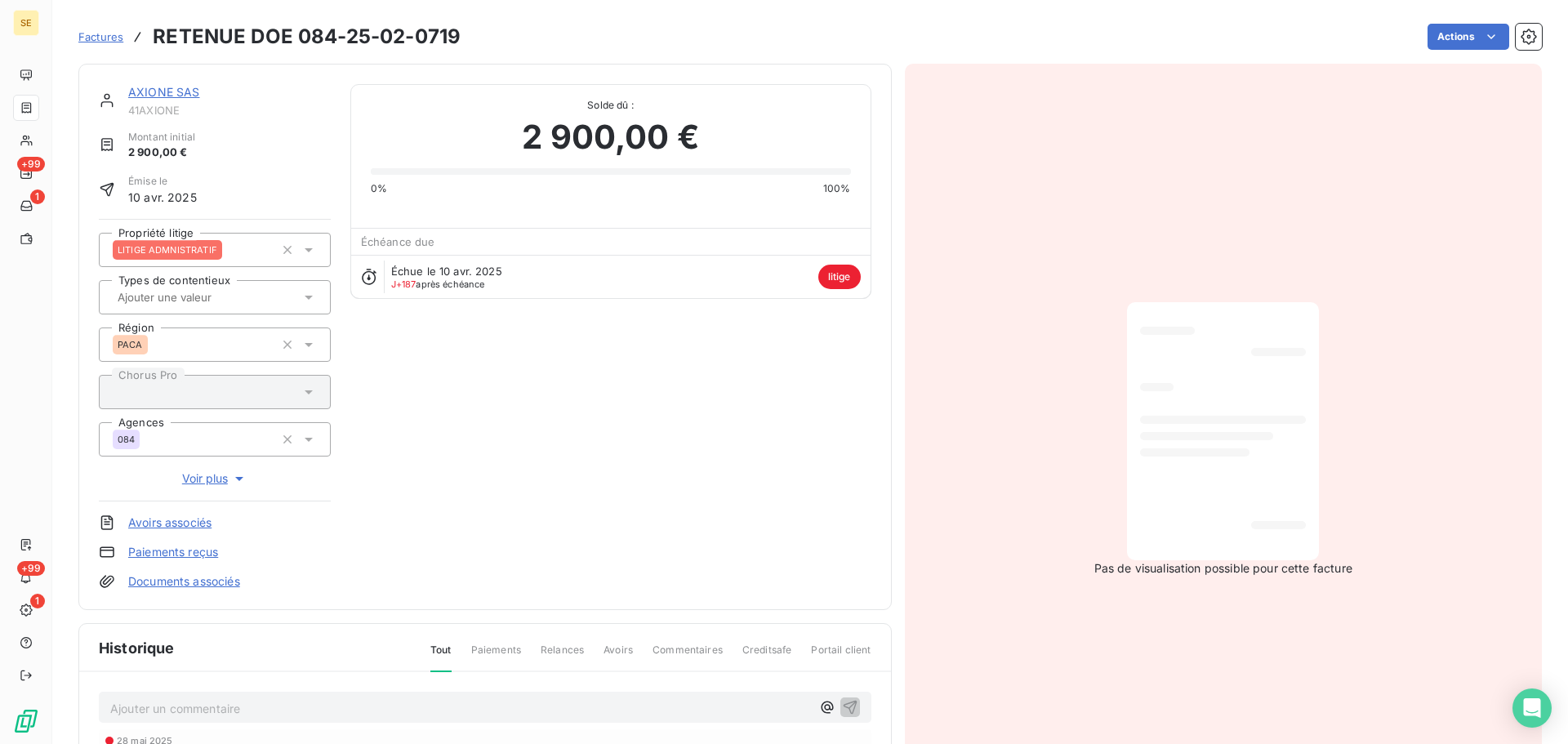
click at [503, 143] on div "2 900,00 €" at bounding box center [611, 137] width 481 height 49
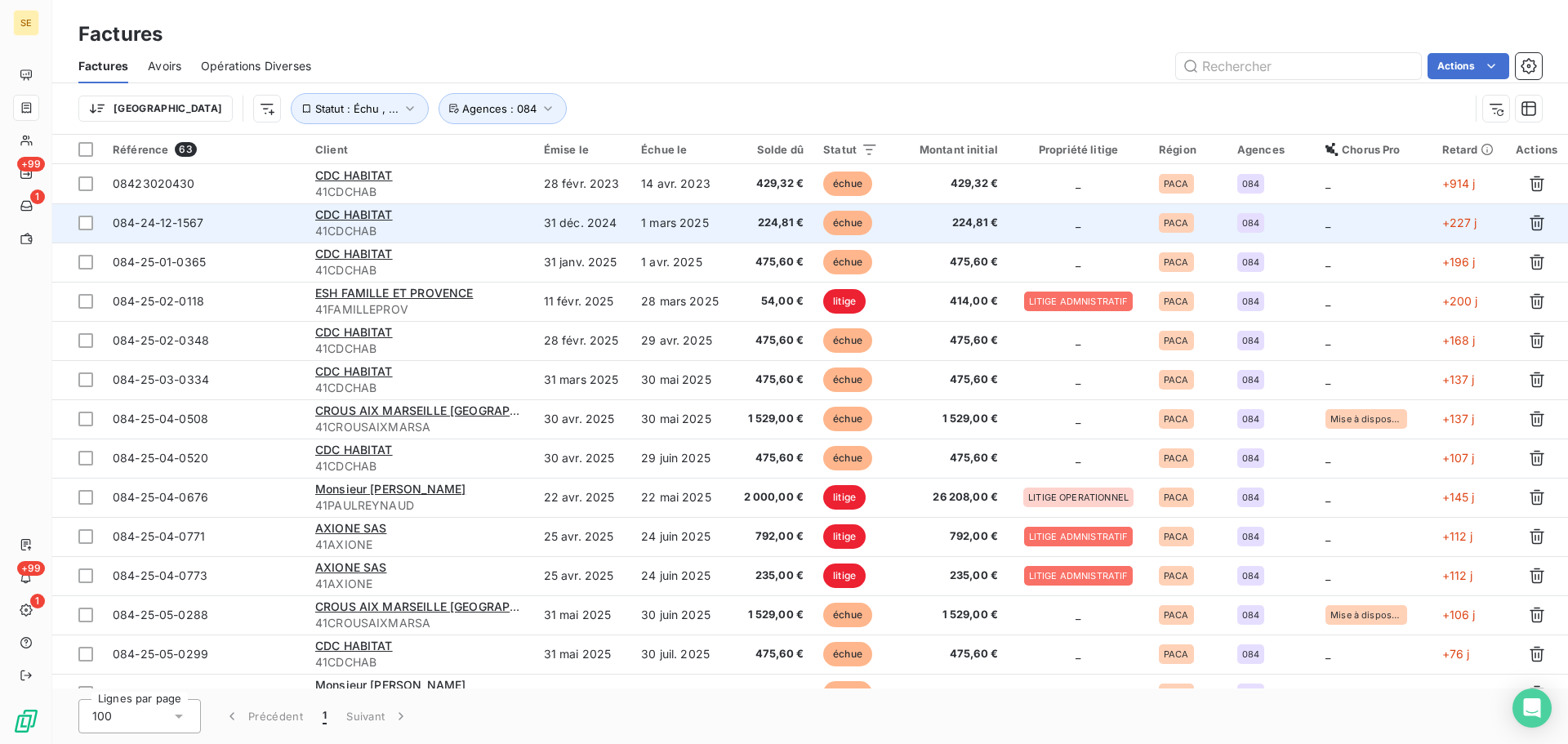
click at [497, 229] on span "41CDCHAB" at bounding box center [419, 230] width 209 height 16
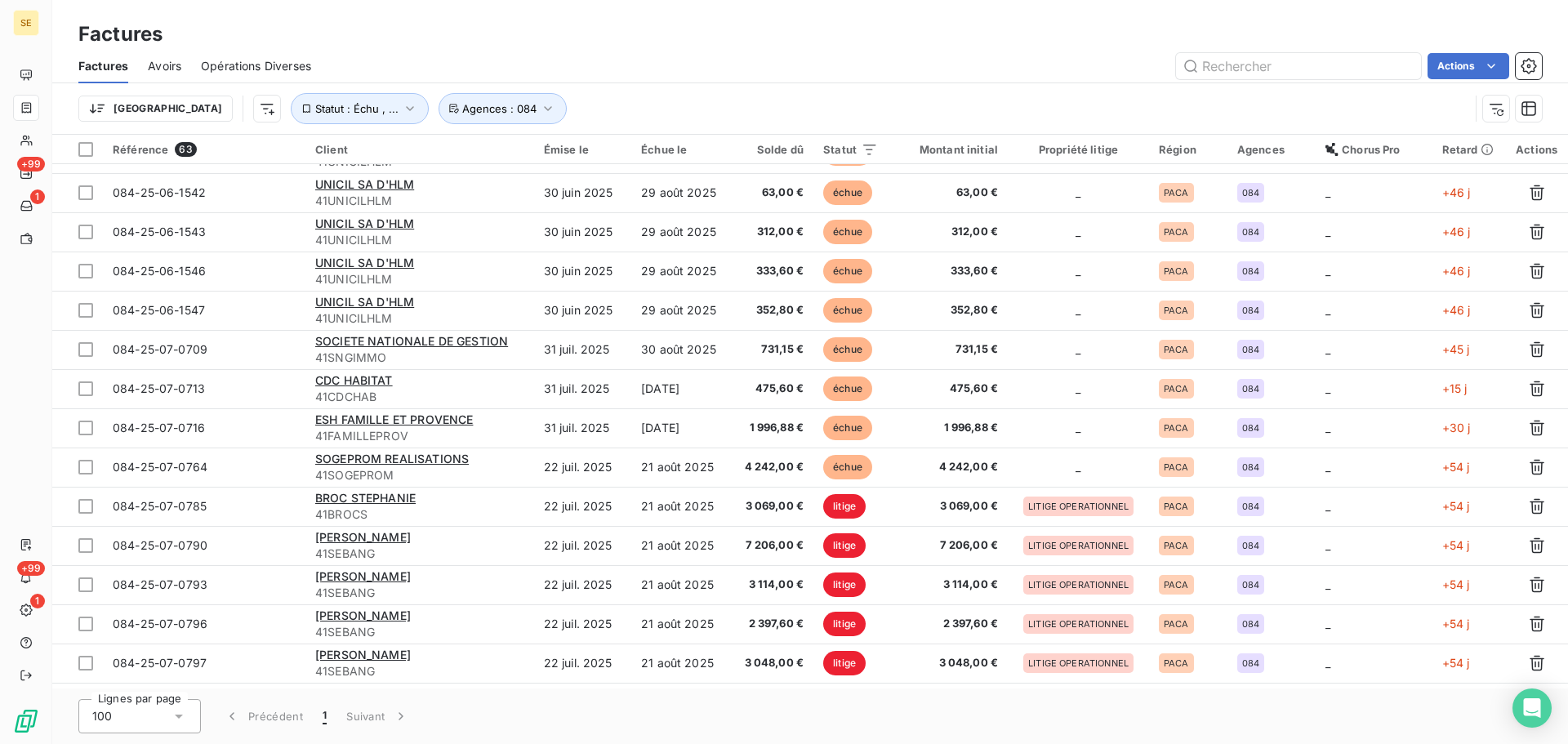
scroll to position [1946, 0]
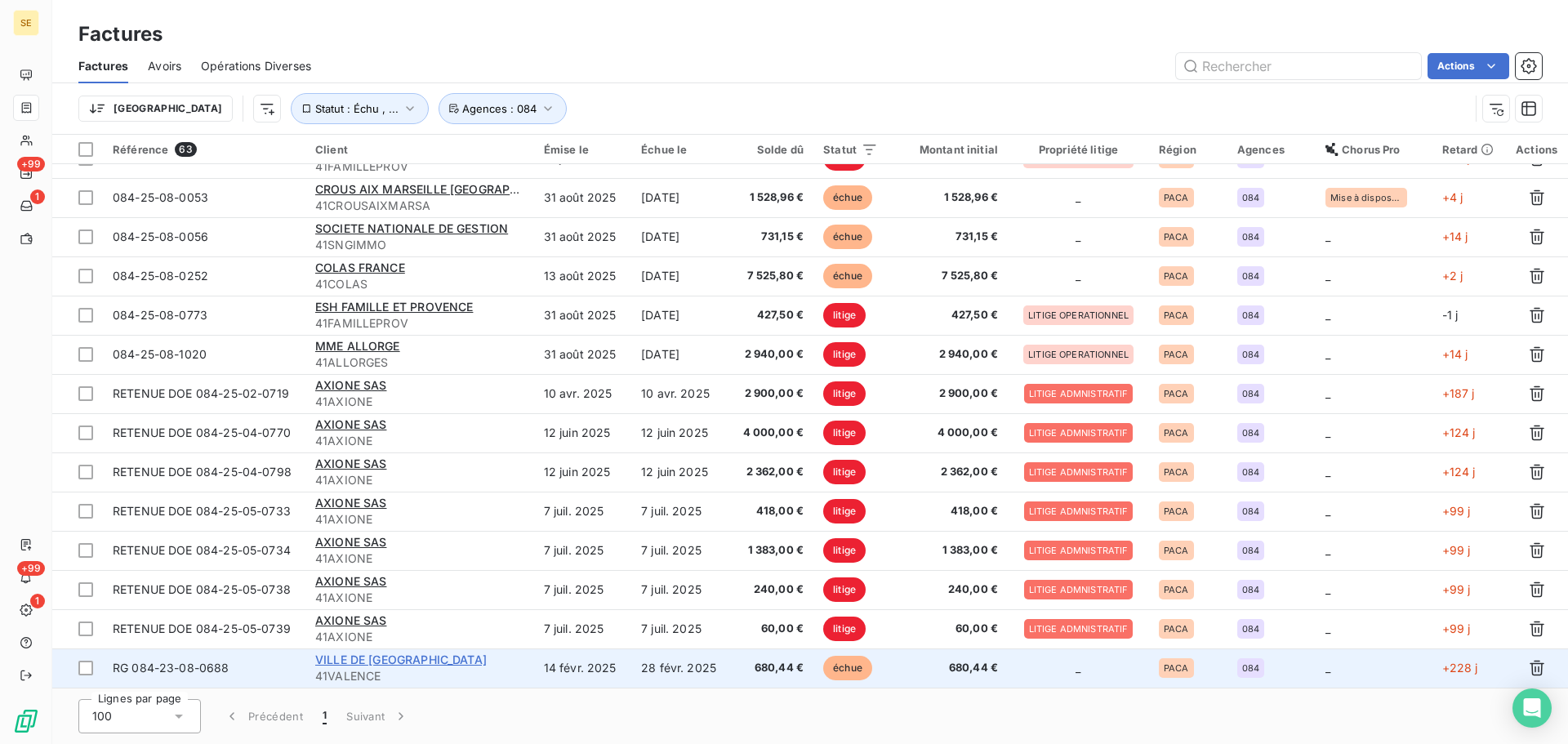
click at [365, 660] on span "VILLE DE [GEOGRAPHIC_DATA]" at bounding box center [400, 659] width 172 height 14
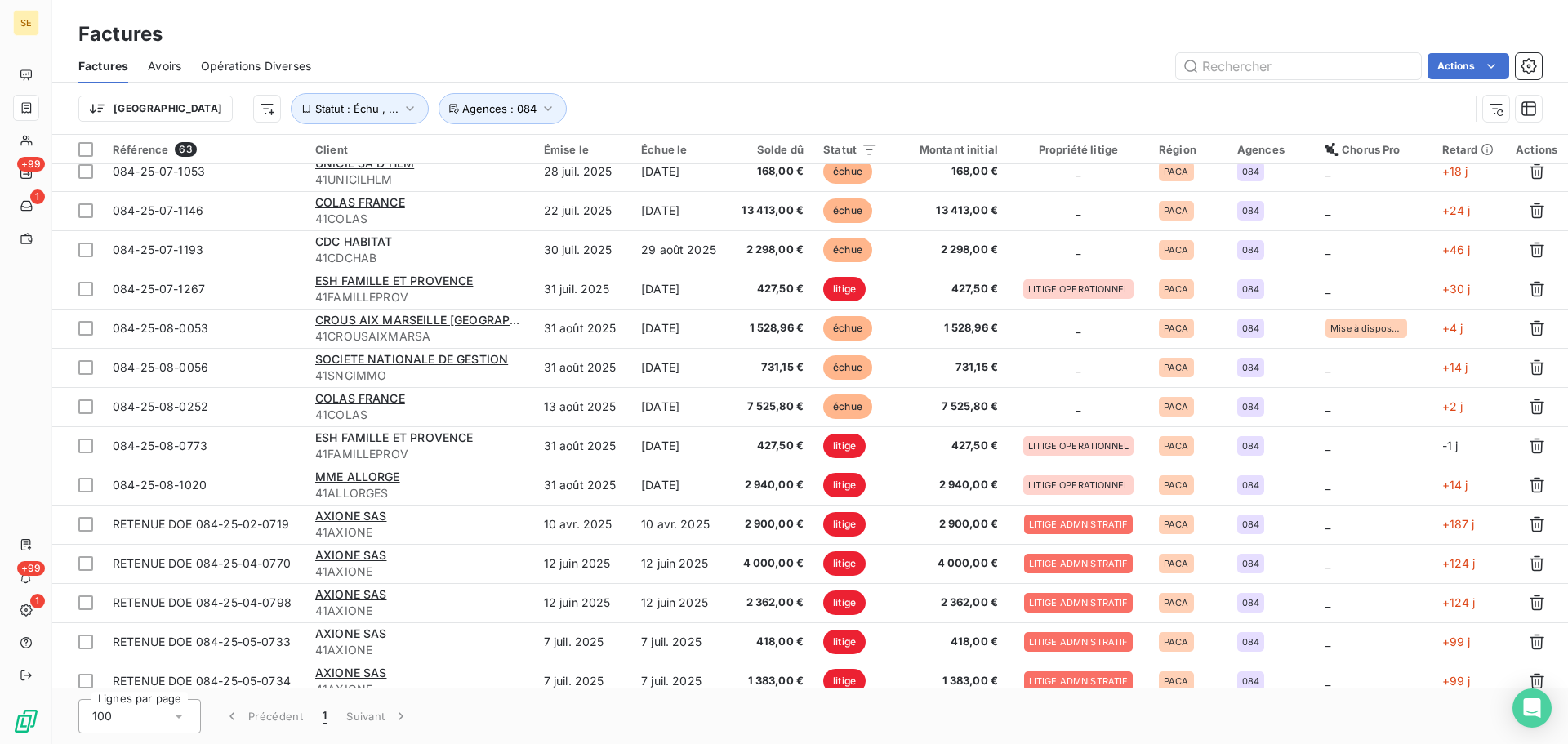
scroll to position [1946, 0]
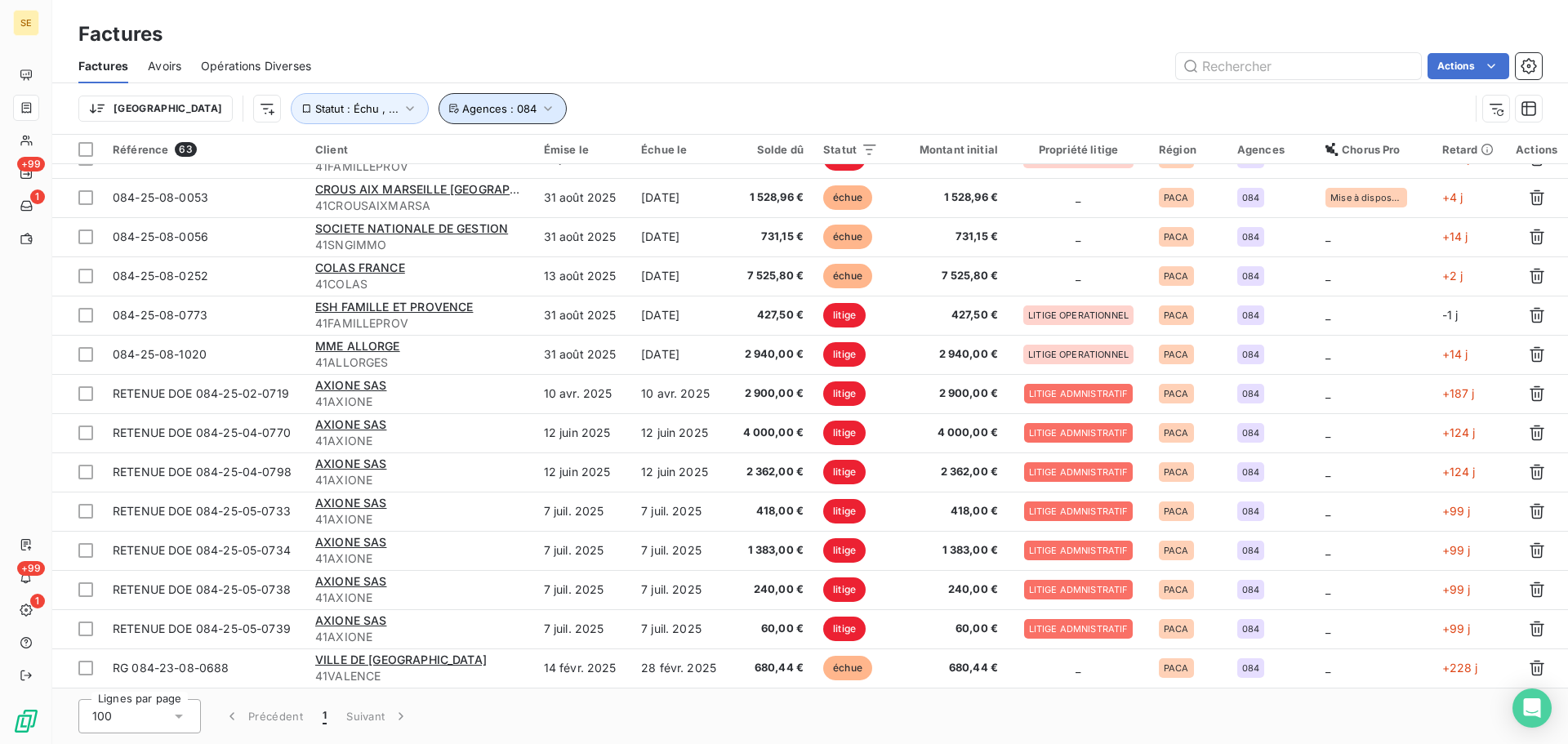
click at [438, 119] on button "Agences : 084" at bounding box center [502, 109] width 129 height 31
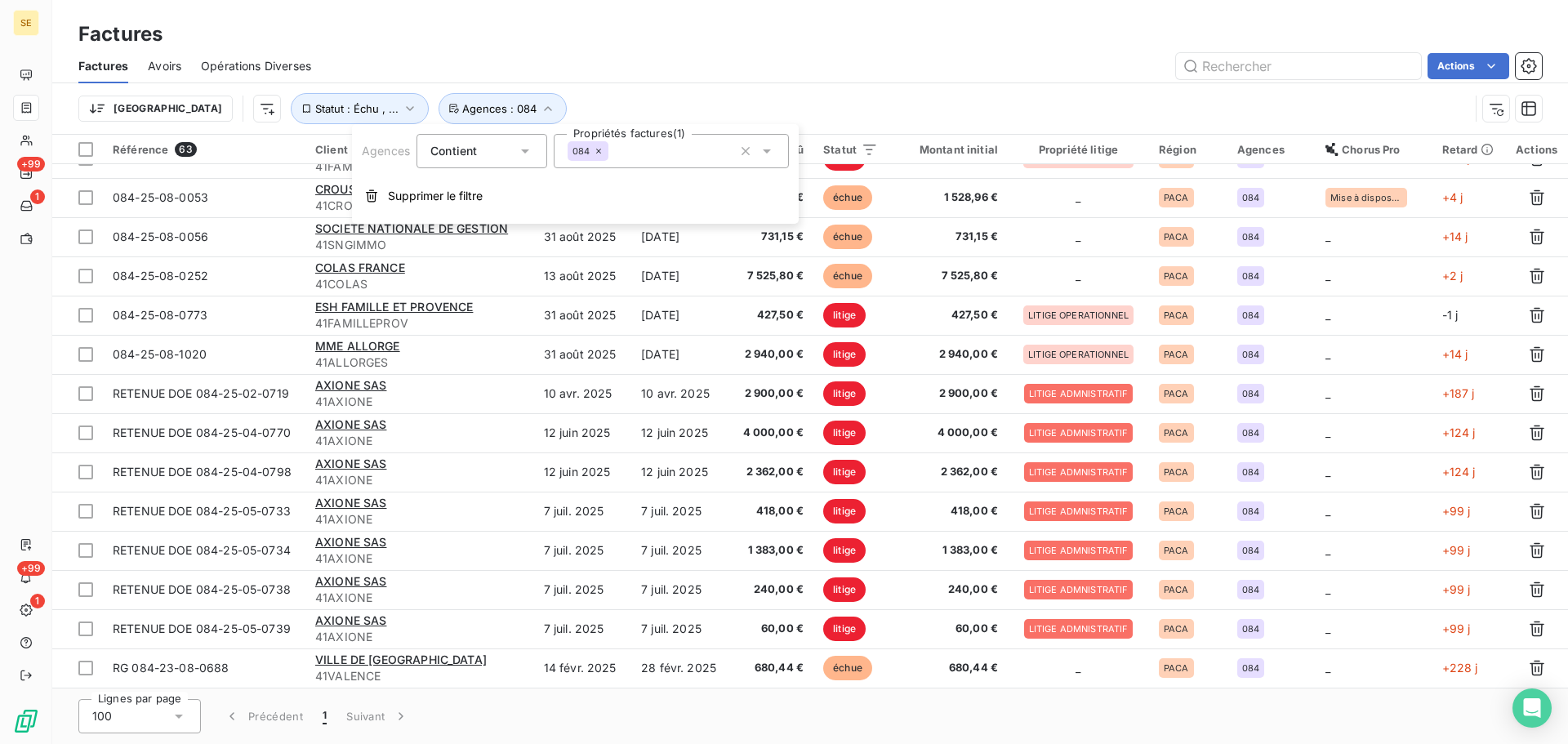
click at [600, 154] on icon at bounding box center [598, 150] width 9 height 9
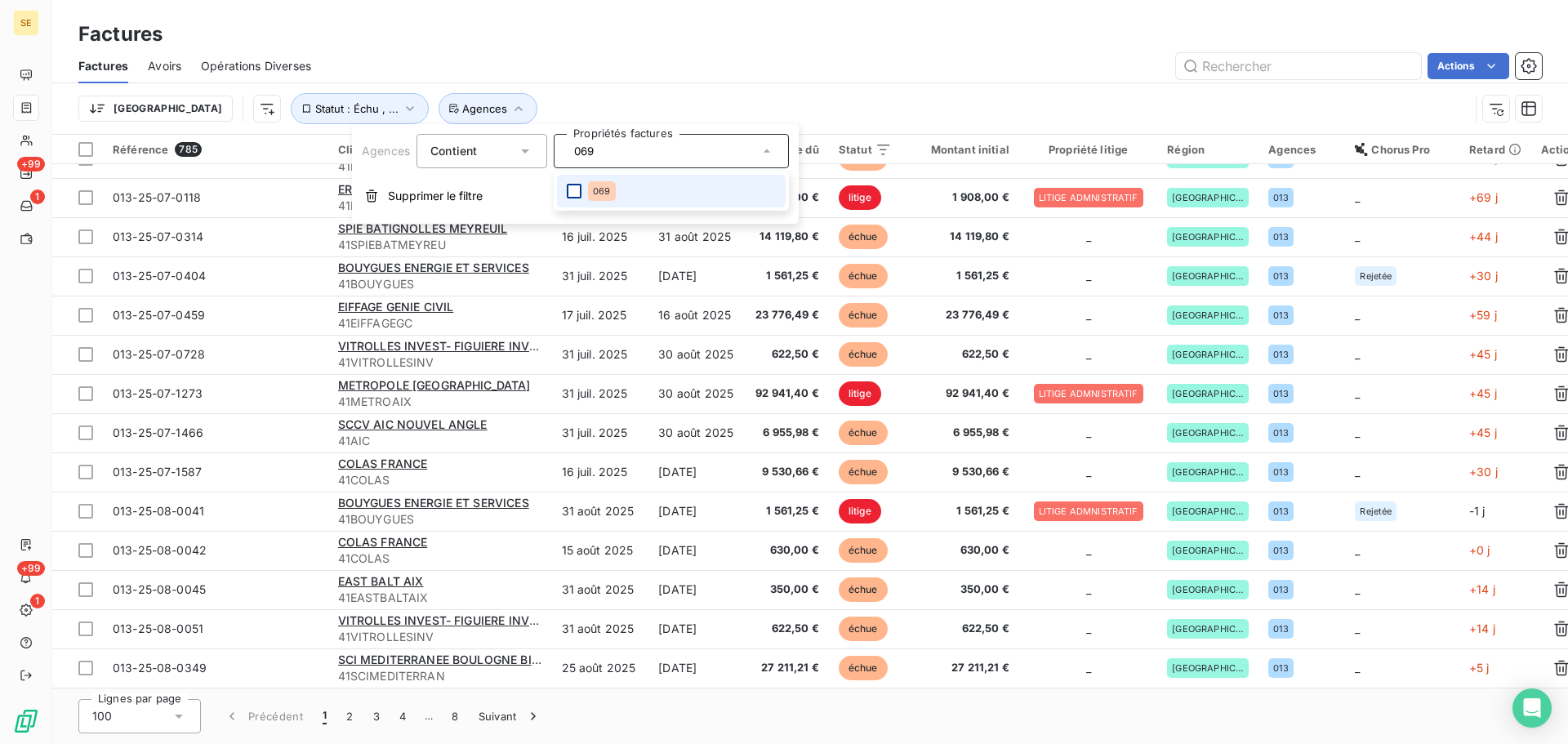
type input "069"
click at [576, 192] on div at bounding box center [574, 191] width 15 height 15
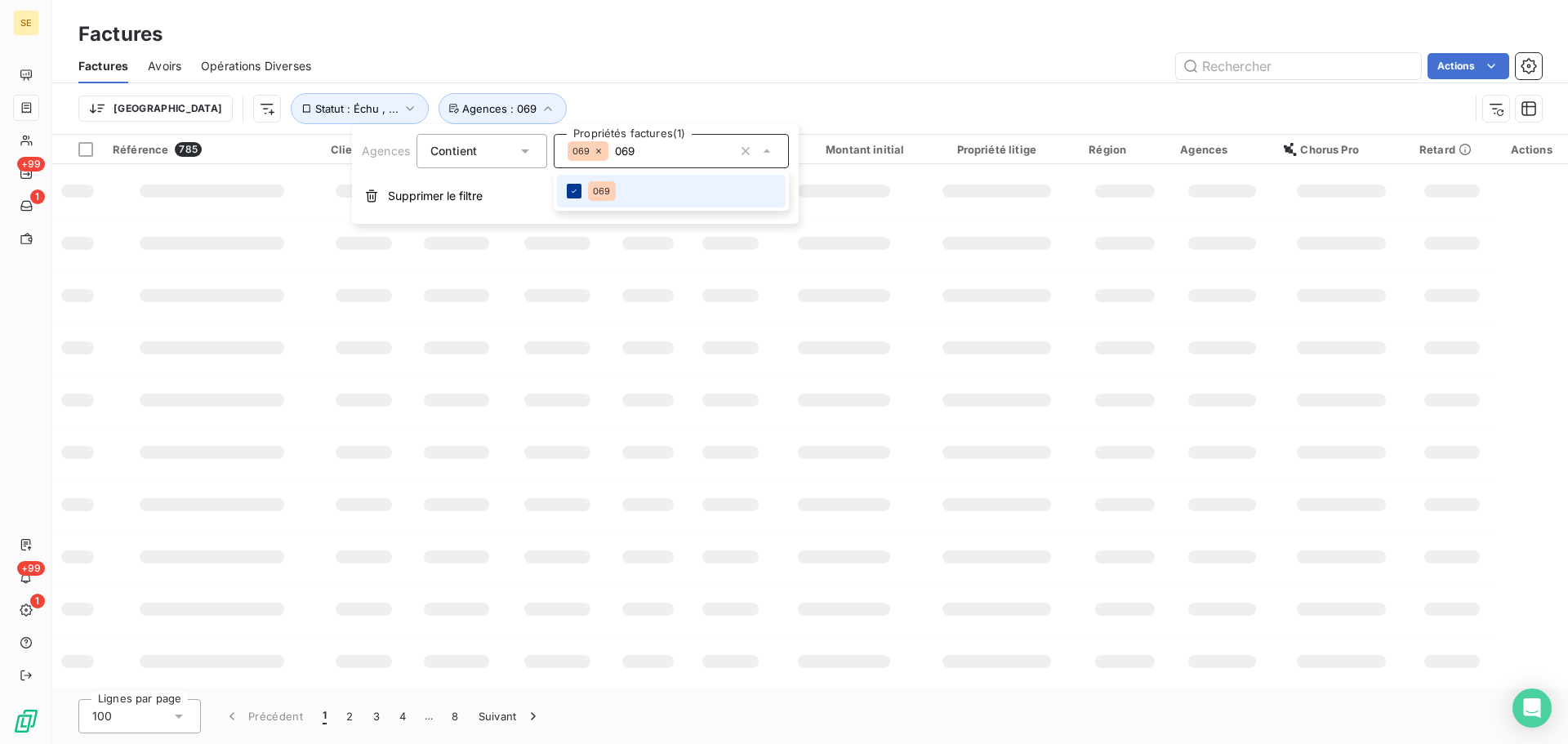
scroll to position [261, 0]
click at [620, 88] on div "Trier Statut : Échu , ... Agences : 069" at bounding box center [810, 109] width 1464 height 51
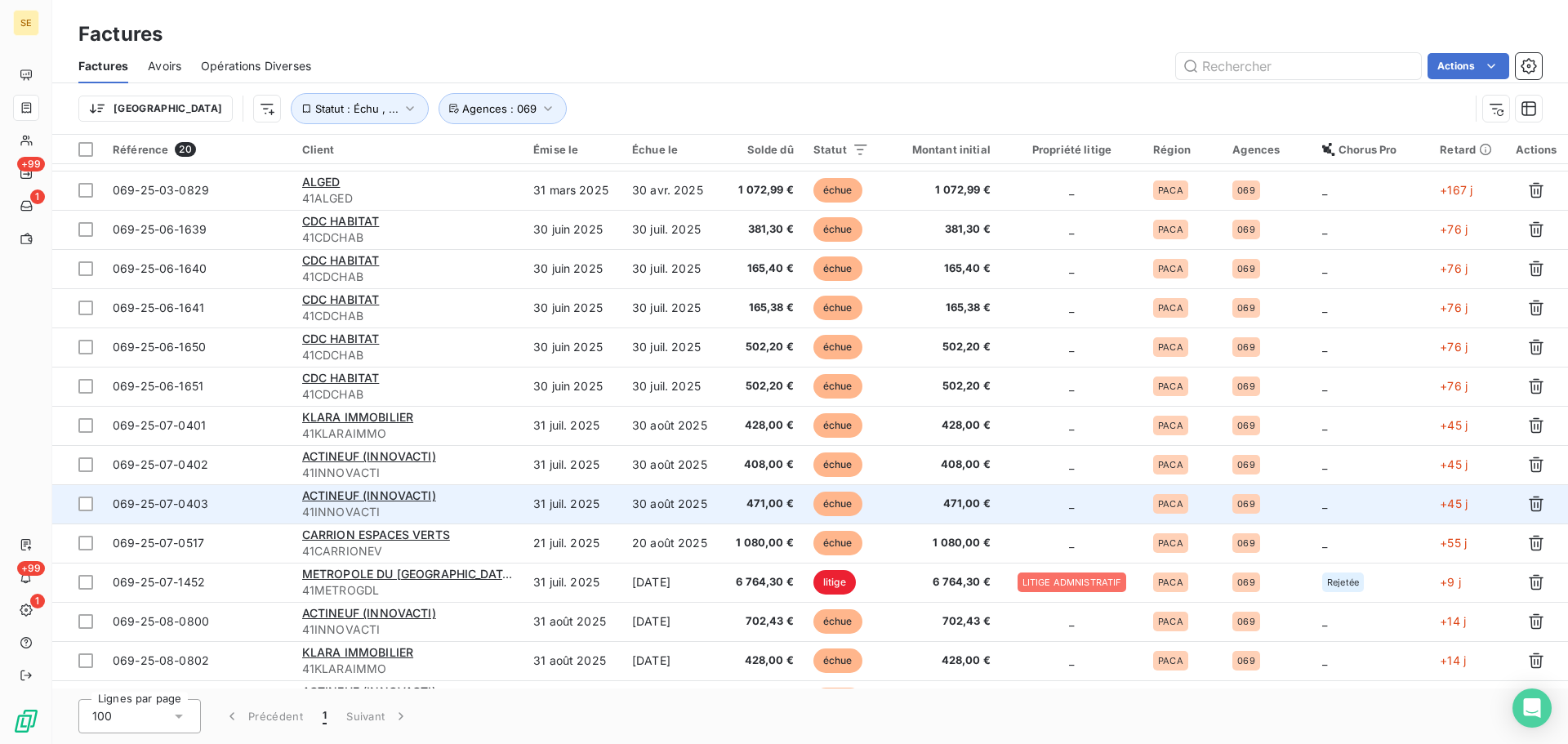
scroll to position [0, 0]
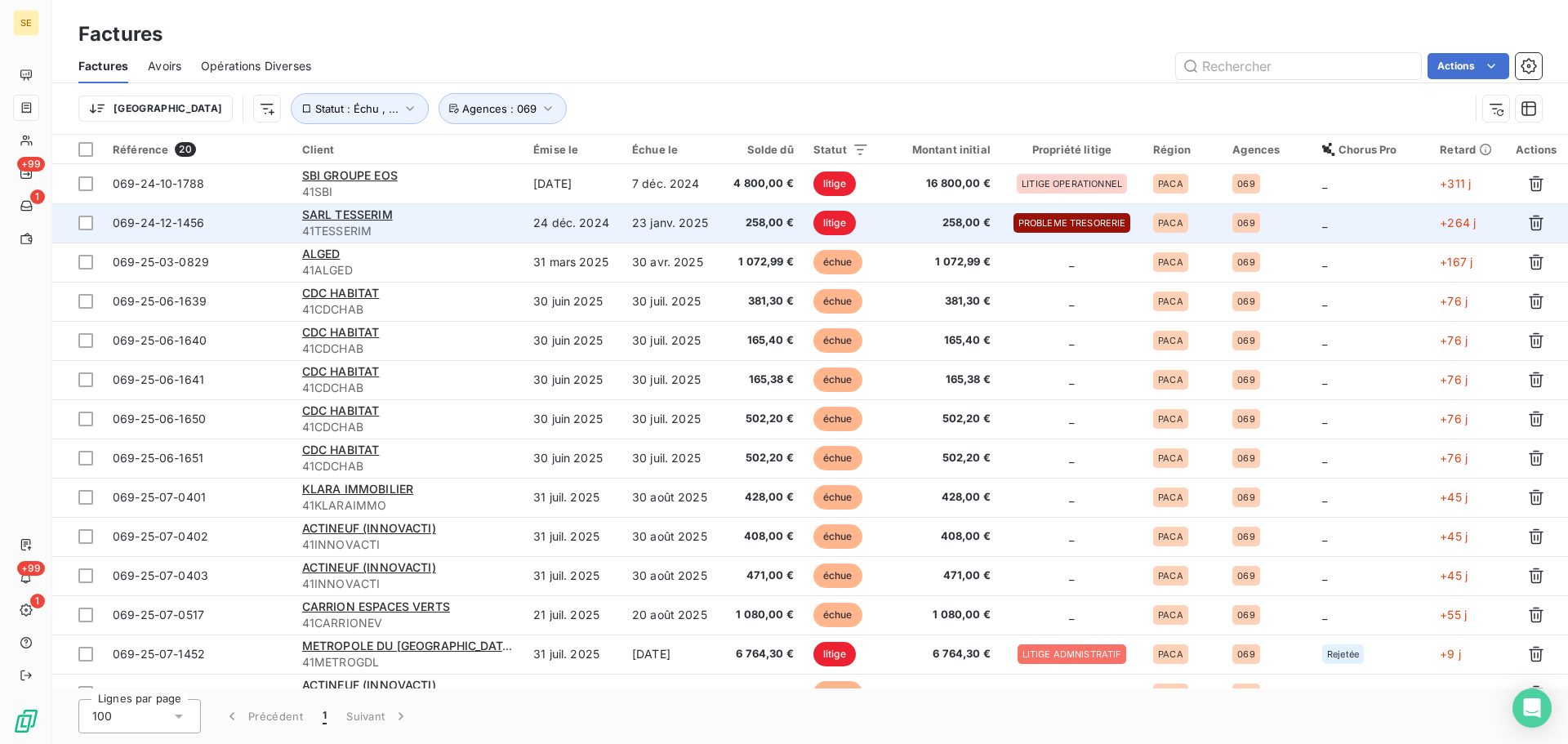
click at [524, 233] on td "24 déc. 2024" at bounding box center [573, 223] width 99 height 39
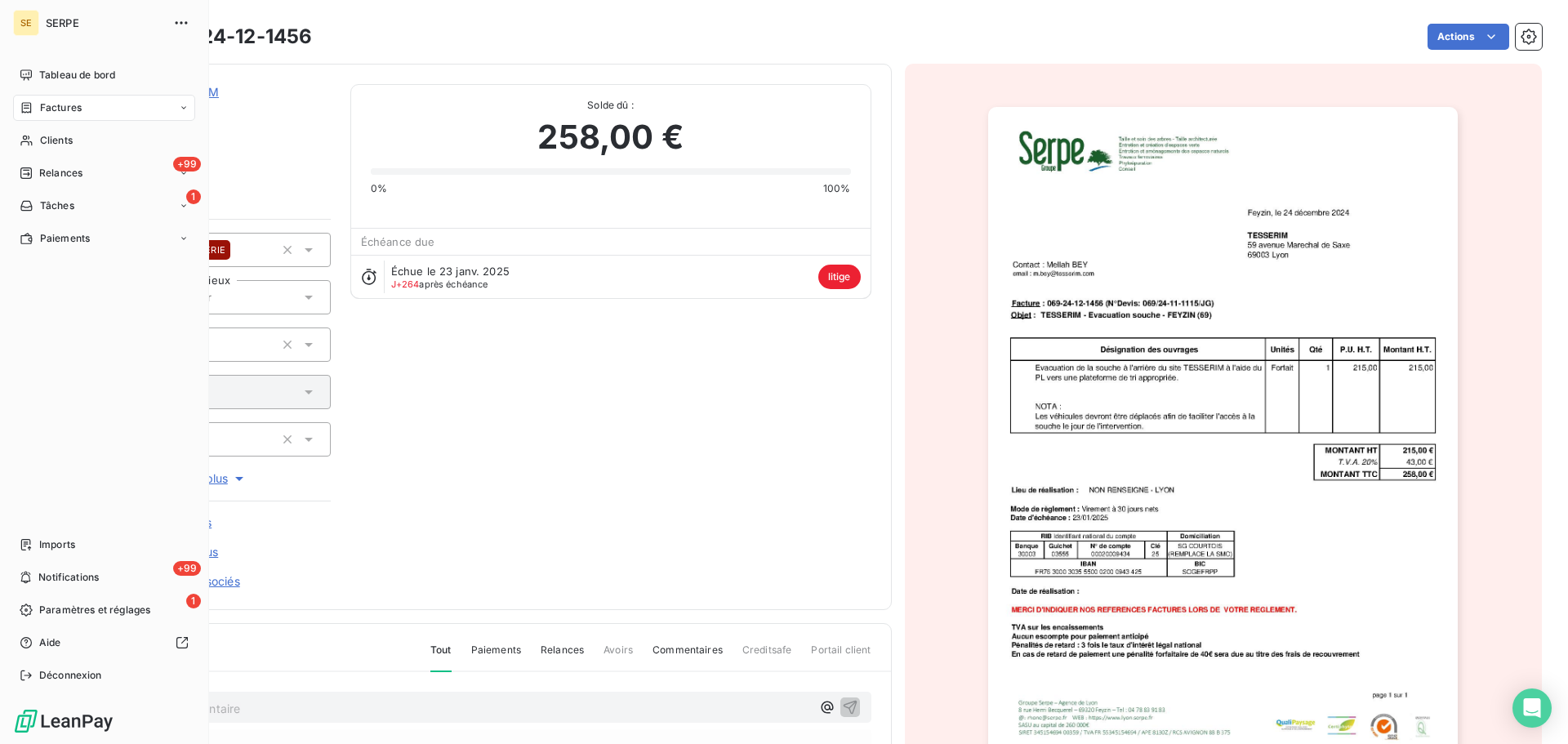
click at [30, 114] on icon at bounding box center [27, 107] width 14 height 13
click at [40, 144] on span "Clients" at bounding box center [56, 140] width 33 height 15
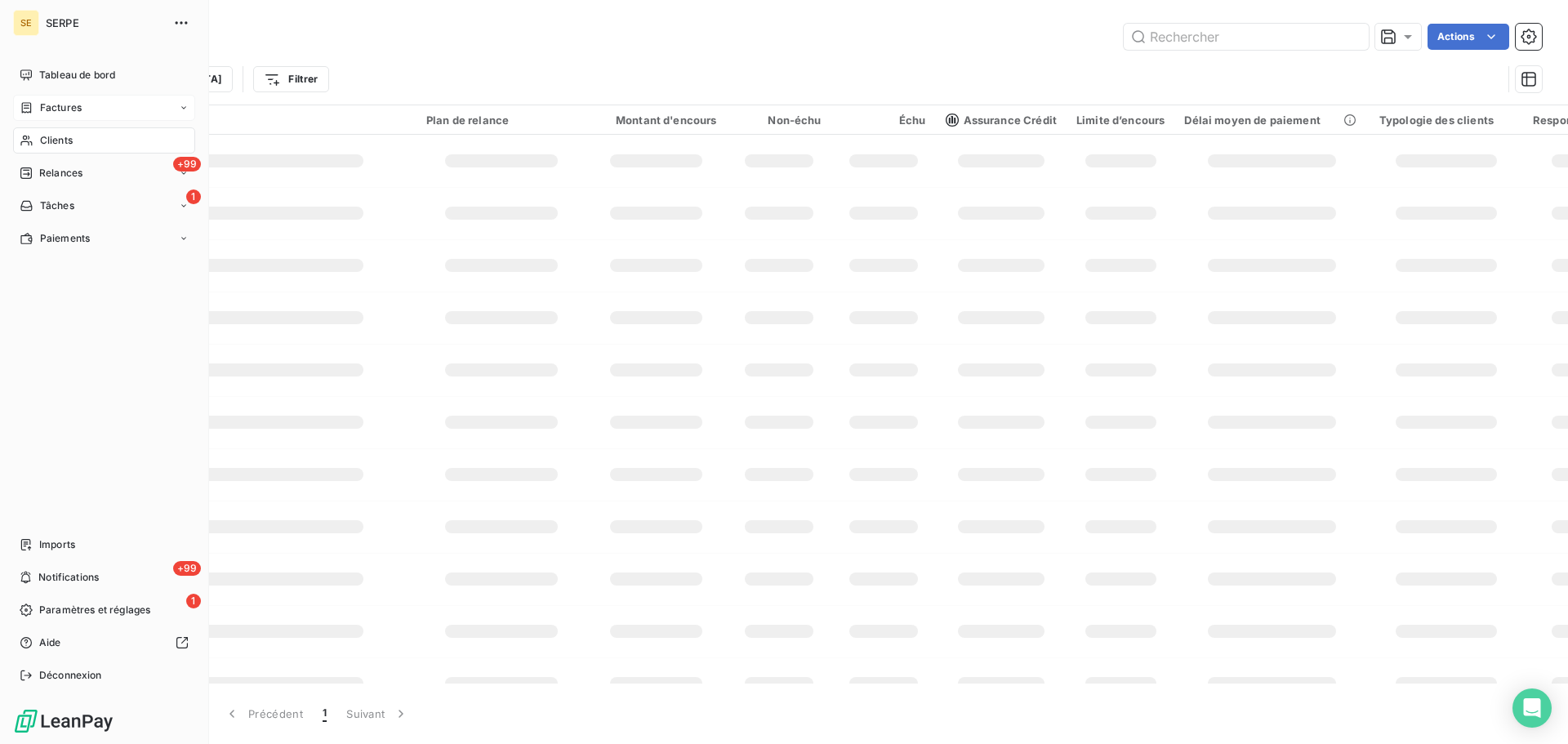
click at [54, 107] on span "Factures" at bounding box center [60, 107] width 41 height 15
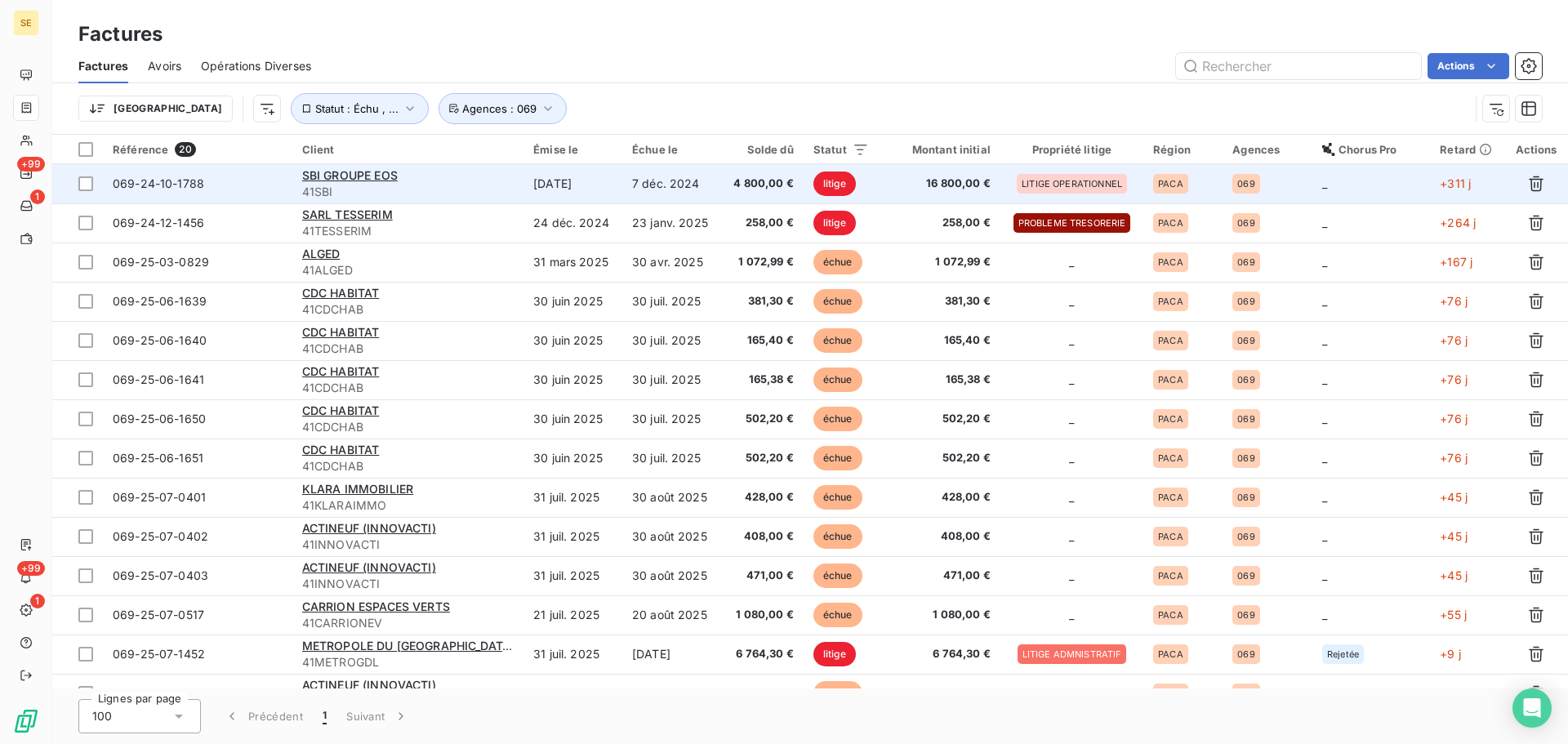
click at [419, 187] on span "41SBI" at bounding box center [407, 192] width 211 height 16
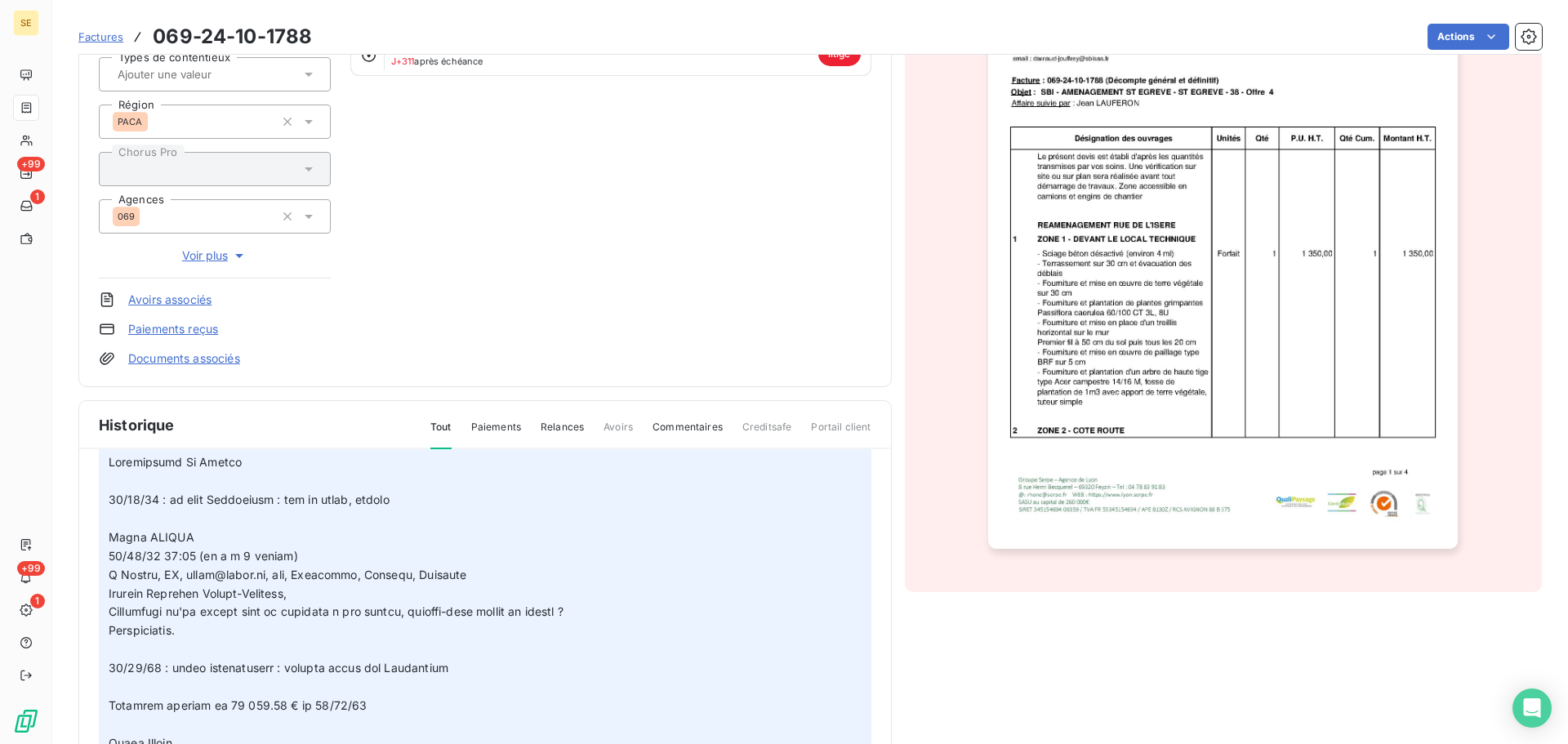
scroll to position [106, 0]
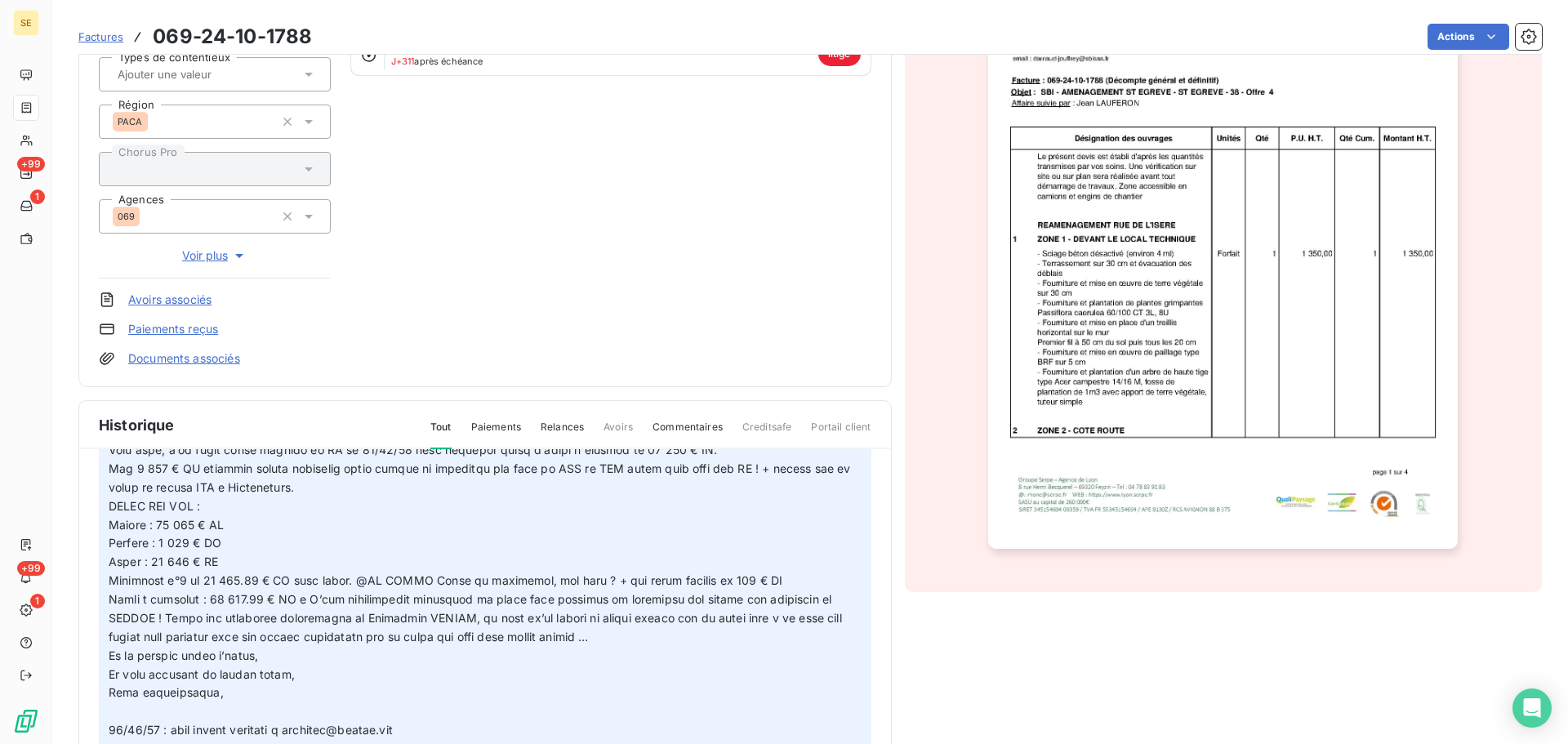
scroll to position [0, 0]
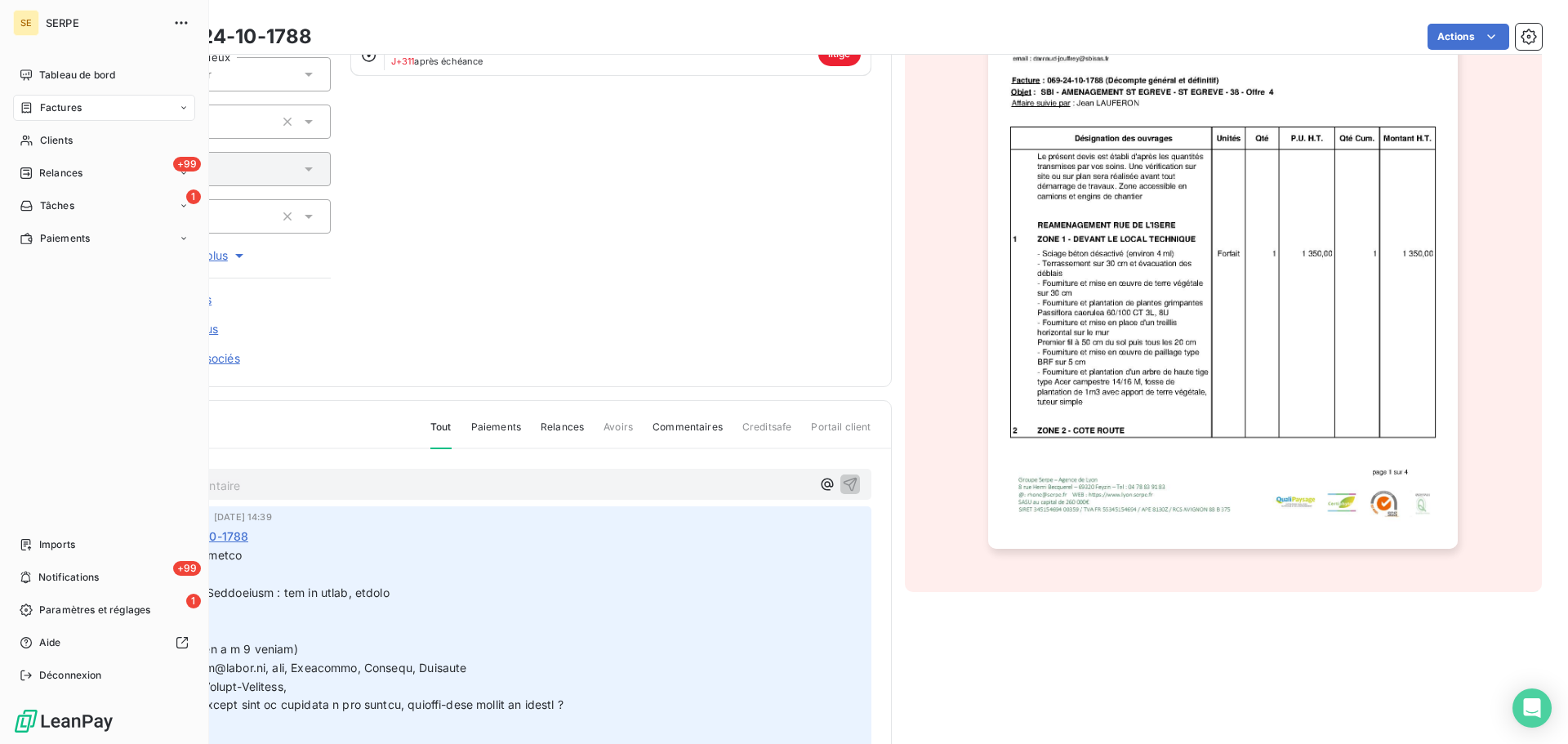
click at [40, 99] on div "Factures" at bounding box center [104, 108] width 182 height 26
click at [69, 106] on span "Factures" at bounding box center [60, 107] width 41 height 15
click at [111, 682] on div "Déconnexion" at bounding box center [104, 676] width 182 height 26
